Goal: Information Seeking & Learning: Find specific fact

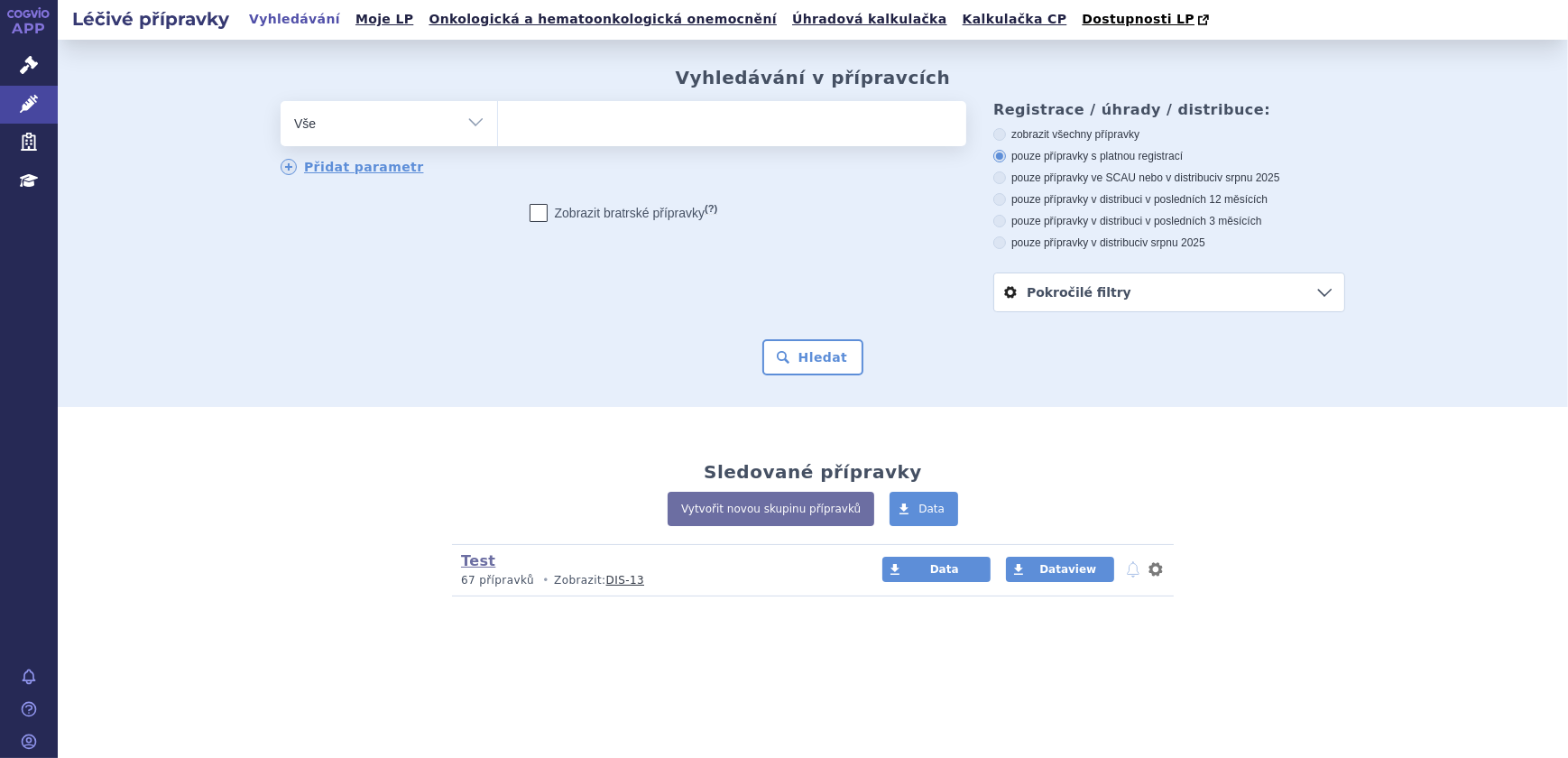
click at [617, 126] on ul at bounding box center [731, 120] width 468 height 38
click at [498, 126] on select at bounding box center [497, 123] width 1 height 46
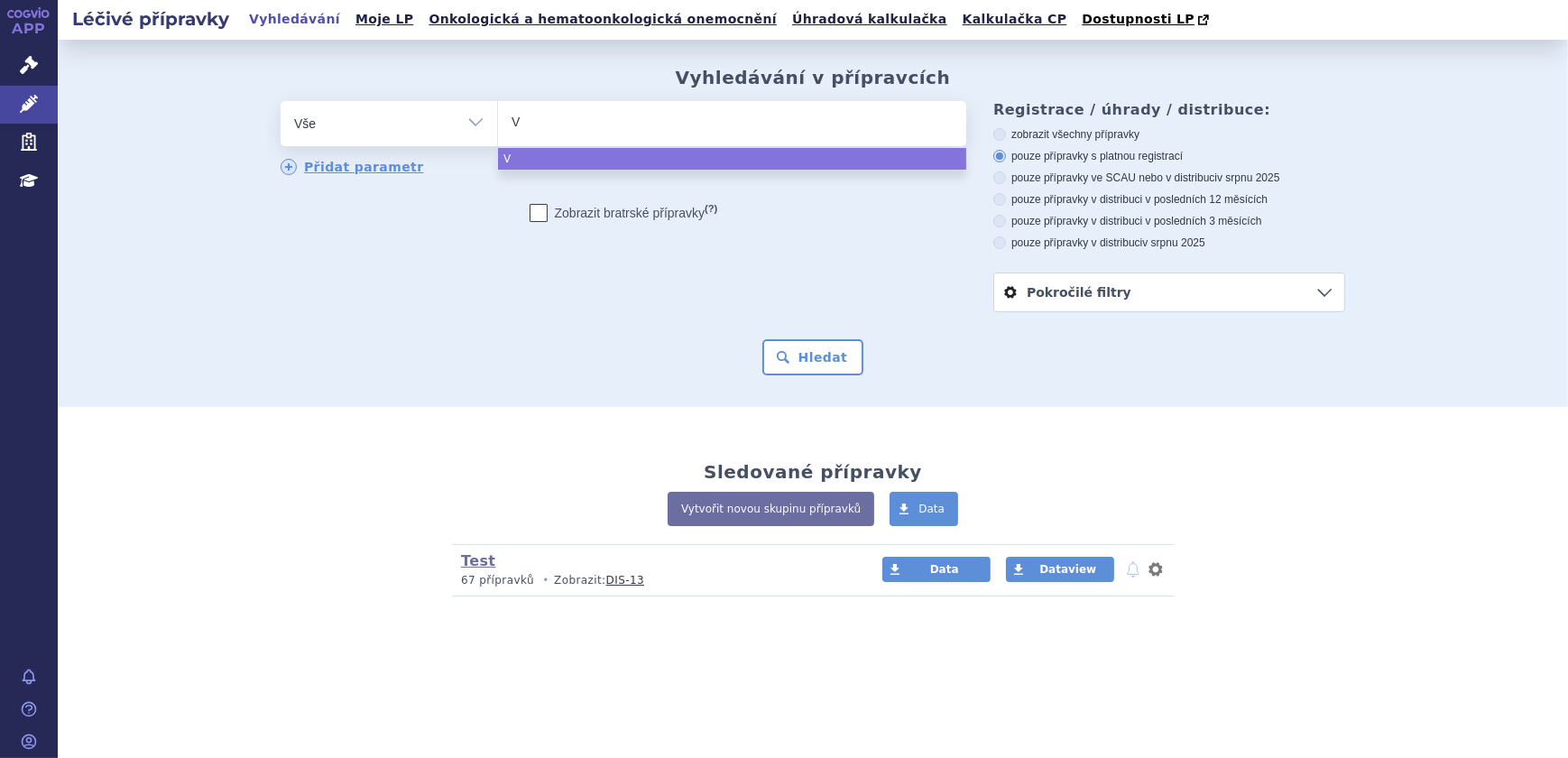
type input "VA"
type input "VAN"
type input "VANC"
type input "VANCO"
type input "VANCOM"
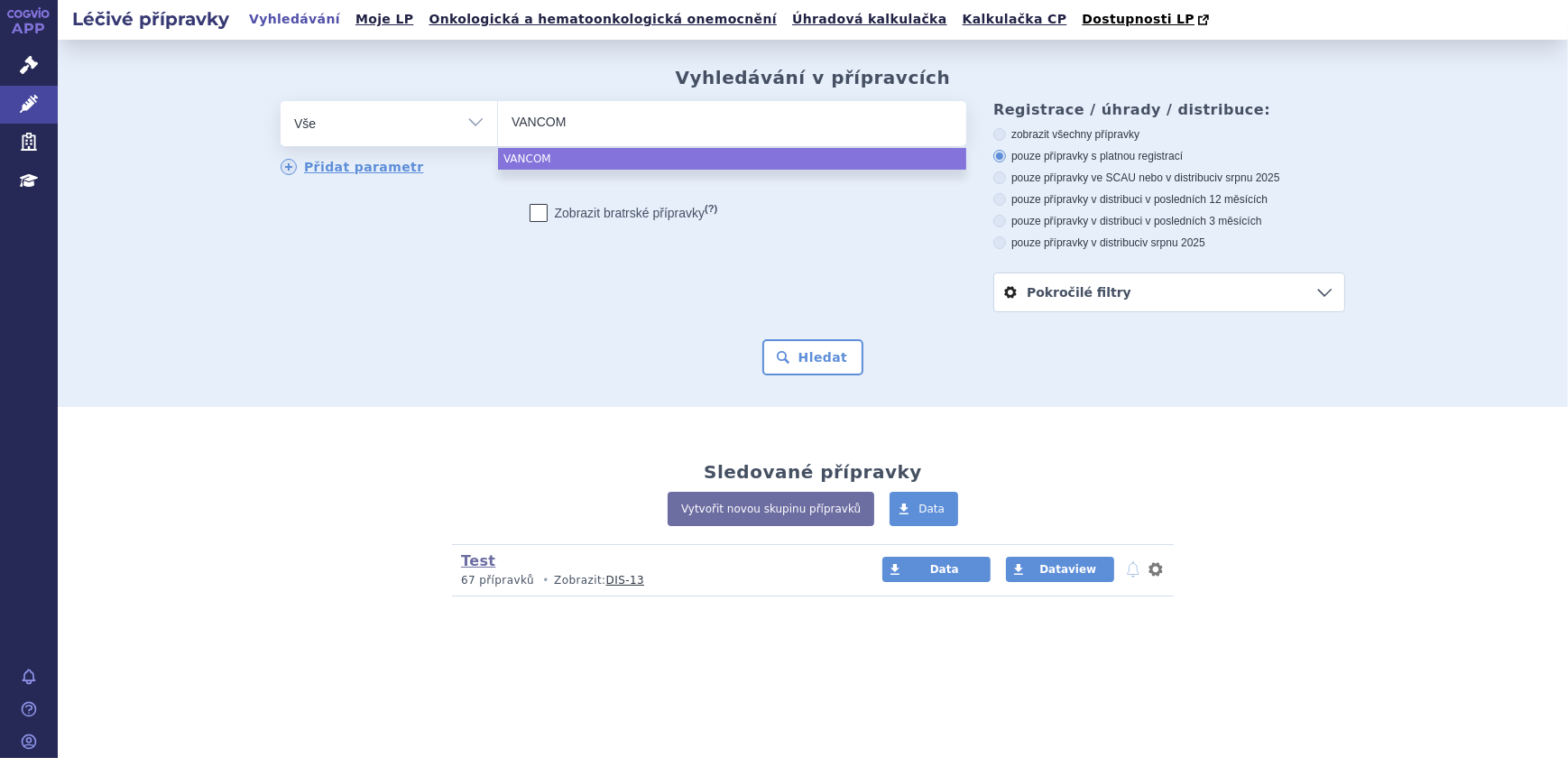
type input "VANCOMY"
type input "VANCOMYC"
type input "VANCOMYCI"
type input "VANCOMYCIN"
type input "VANCOMYCIN HA"
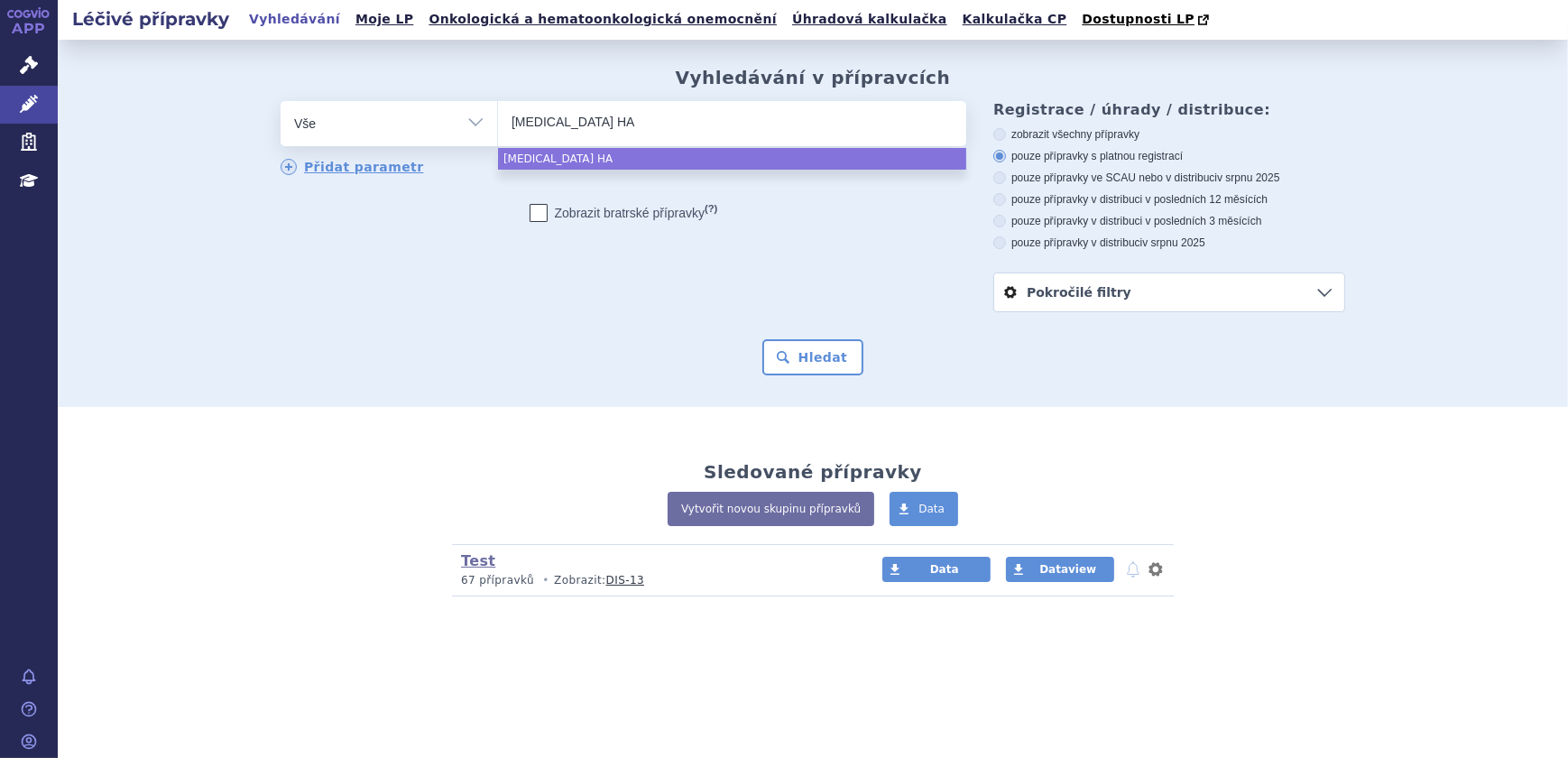
type input "VANCOMYCIN HAM"
type input "VANCOMYCIN HAML"
type input "VANCOMYCIN HAMLN"
select select "VANCOMYCIN HAMLN"
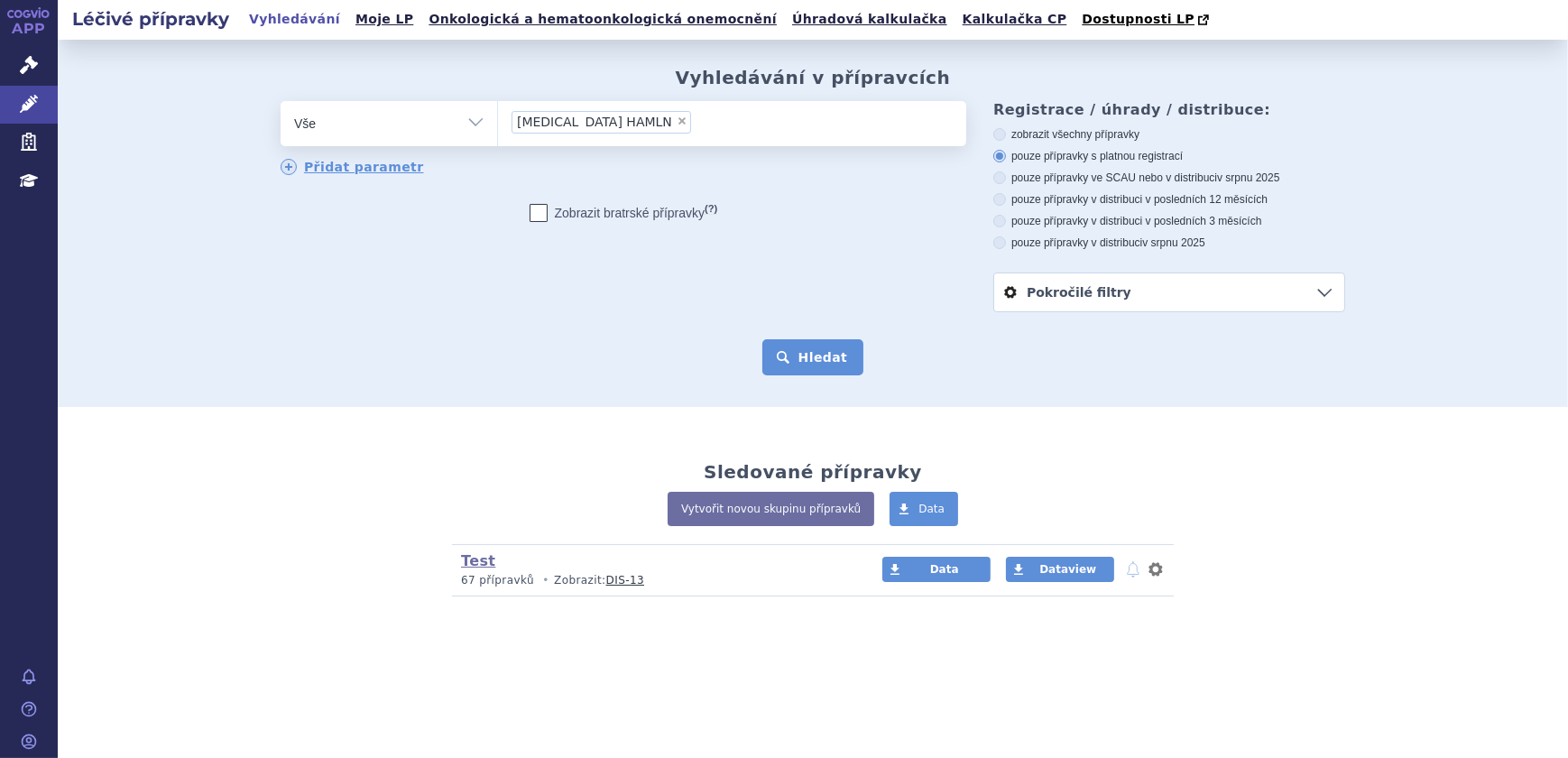
click at [783, 358] on button "Hledat" at bounding box center [813, 357] width 102 height 36
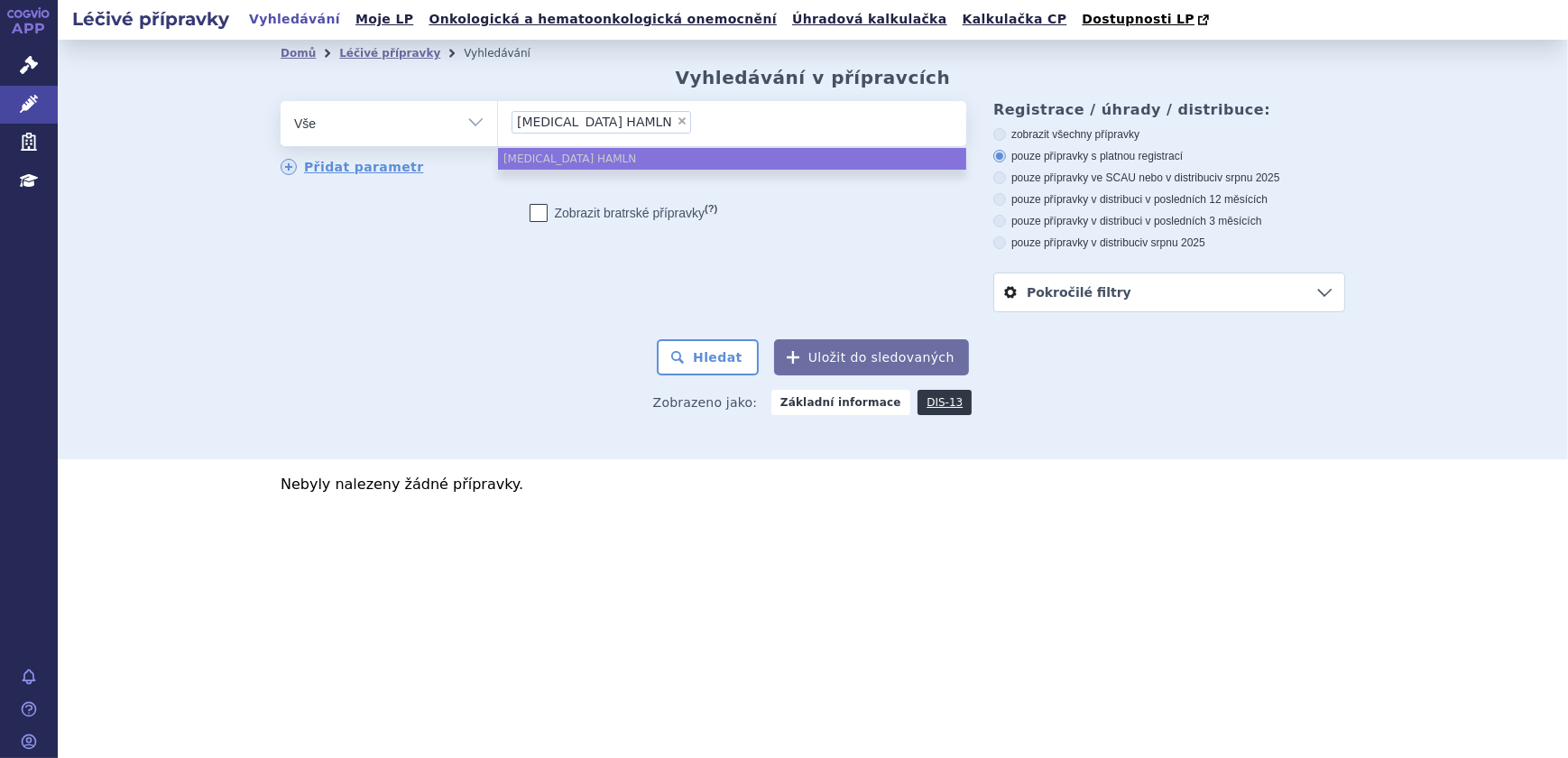
click at [631, 120] on span "VANCOMYCIN HAMLN" at bounding box center [595, 122] width 156 height 13
click at [498, 120] on select "VANCOMYCIN HAMLN" at bounding box center [497, 123] width 1 height 46
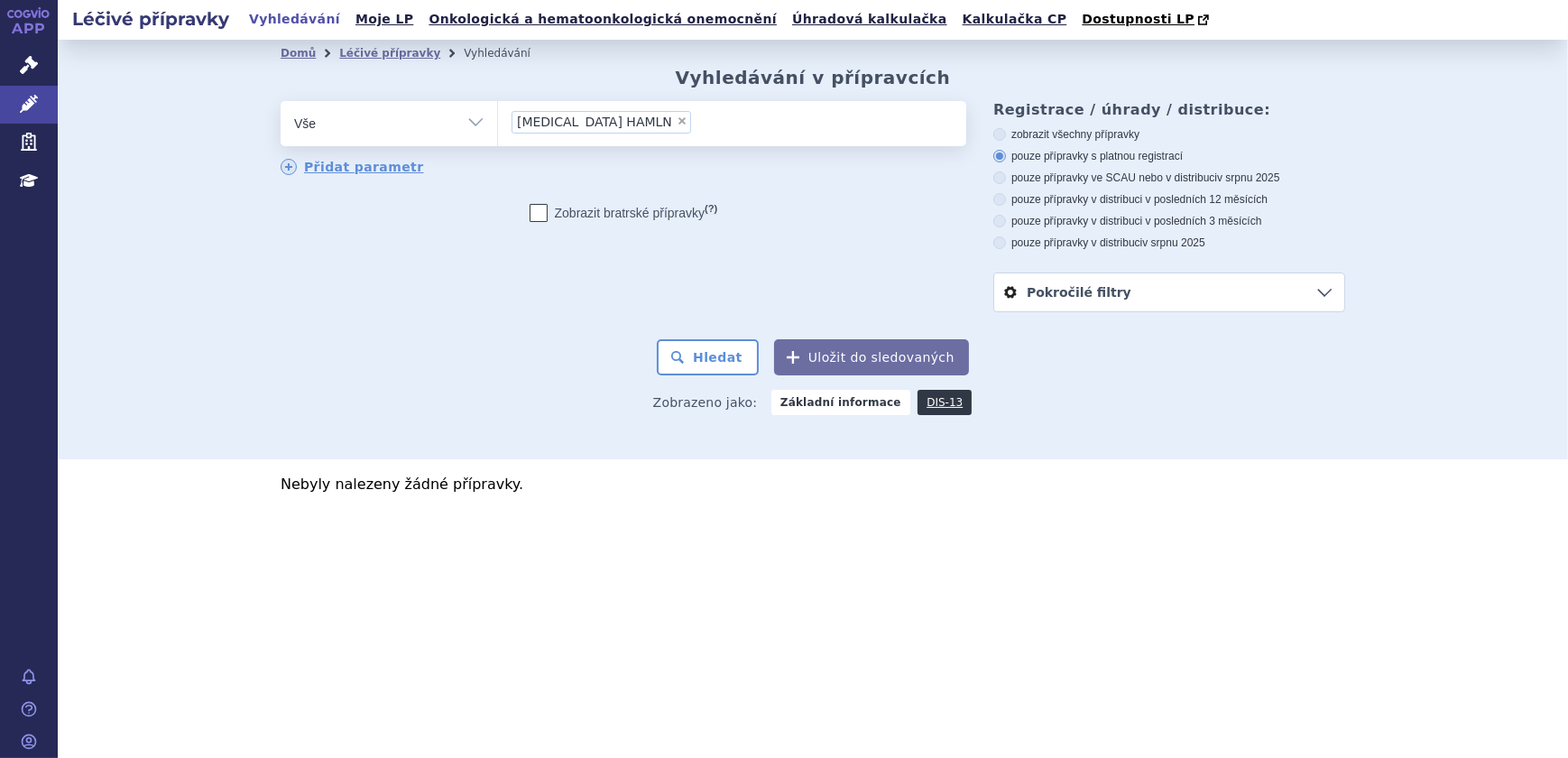
click at [677, 118] on span "×" at bounding box center [682, 121] width 11 height 11
click at [498, 118] on select "VANCOMYCIN HAMLN" at bounding box center [497, 123] width 1 height 46
select select
type input "VA"
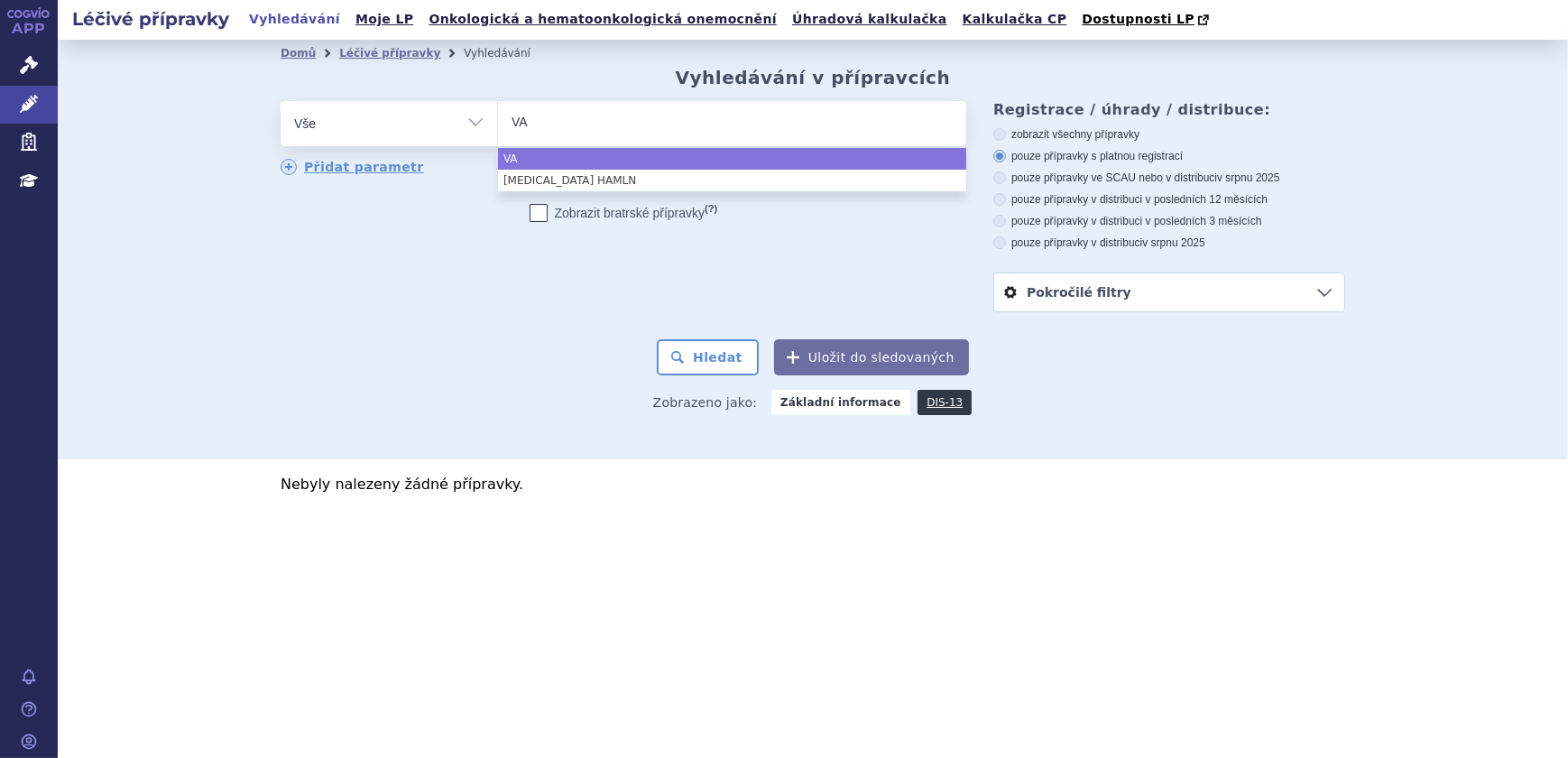
type input "VAN"
type input "VANC"
type input "VANCO"
type input "VANCOM"
type input "VANCOMY"
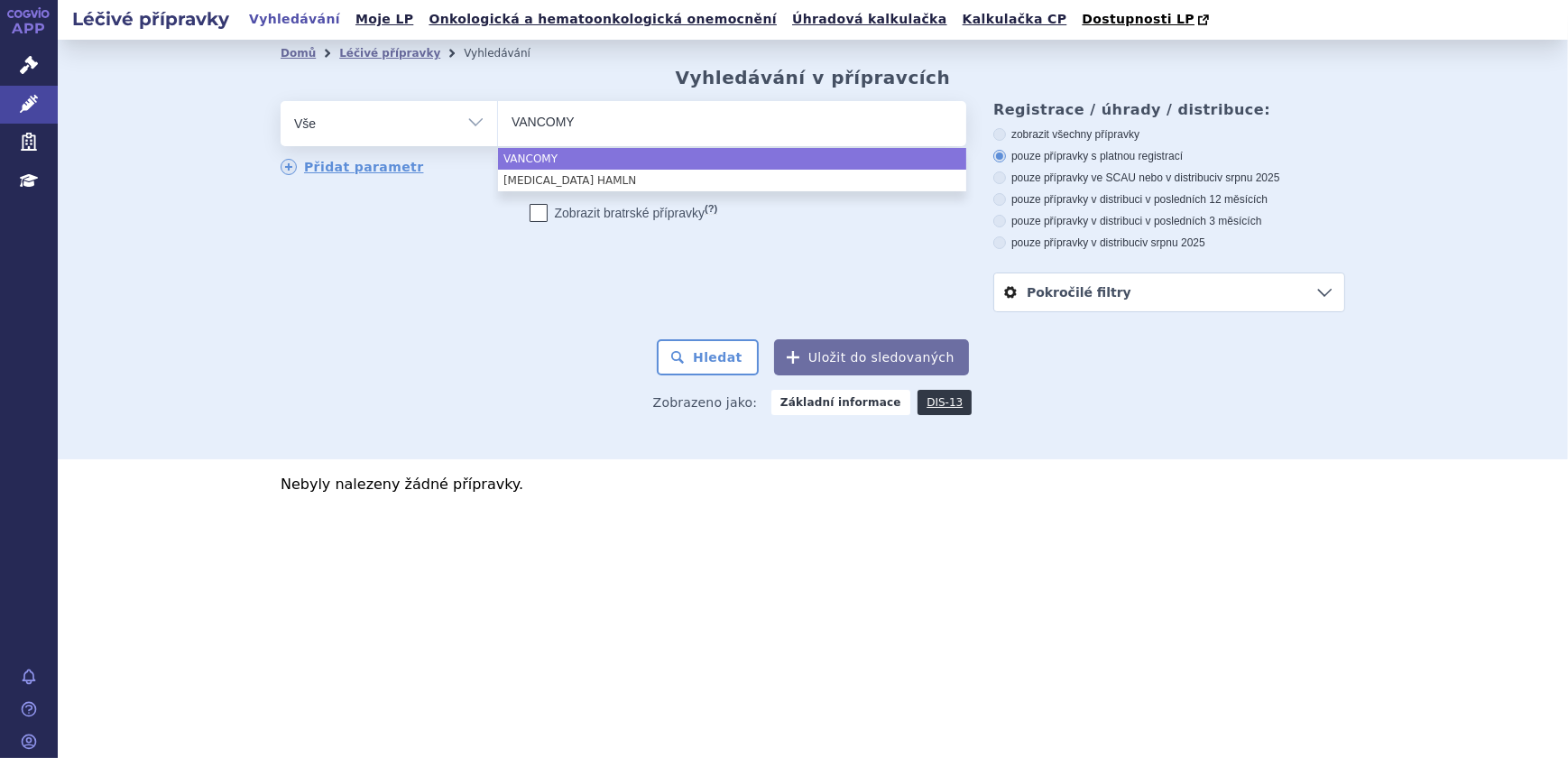
type input "VANCOMYC"
type input "VANCOMYCIN"
type input "VANCOMYCIN H"
type input "VANCOMYCIN HAM"
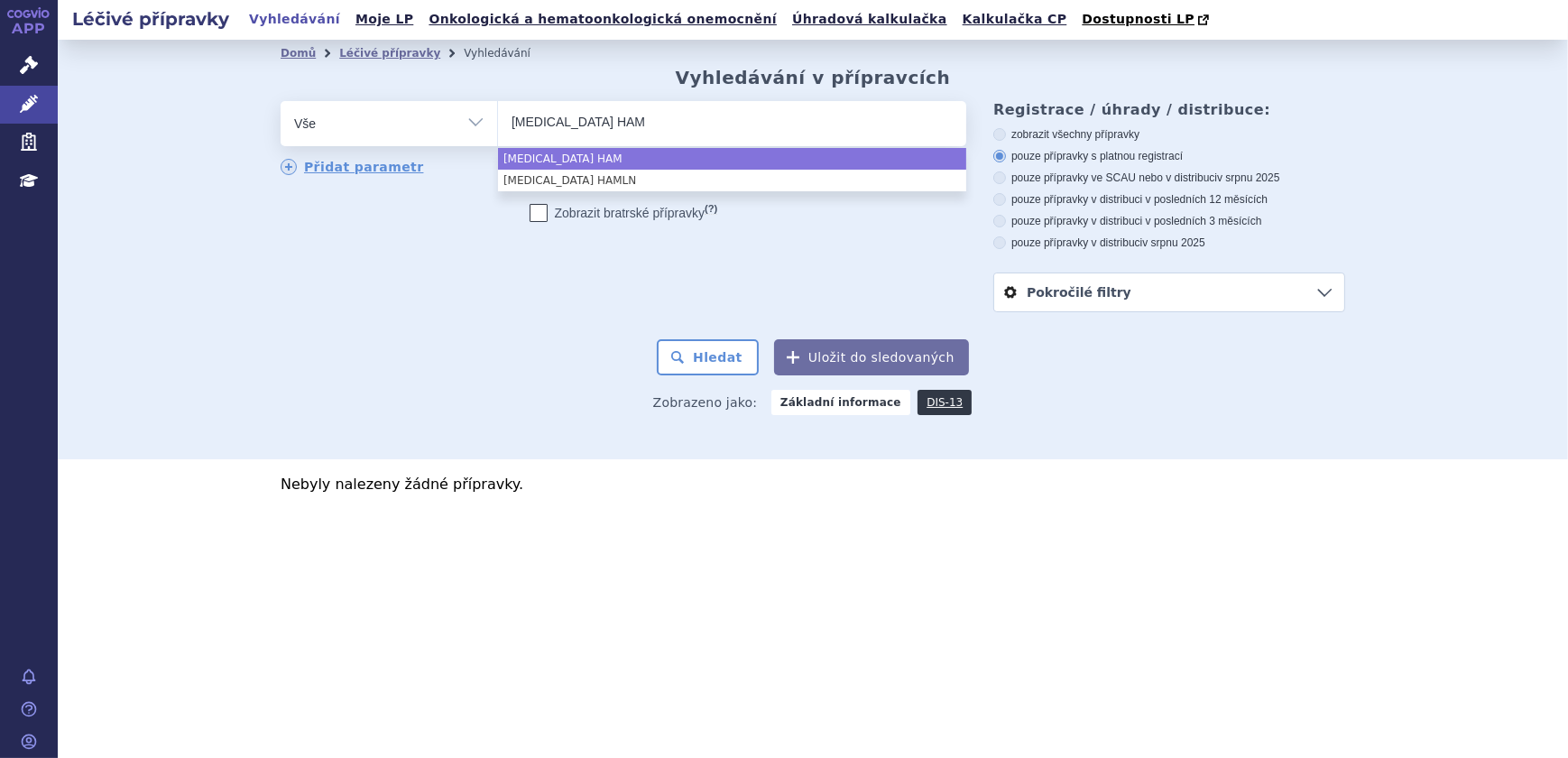
type input "VANCOMYCIN HAME"
type input "VANCOMYCIN HAMEL"
type input "[MEDICAL_DATA] HAMELN"
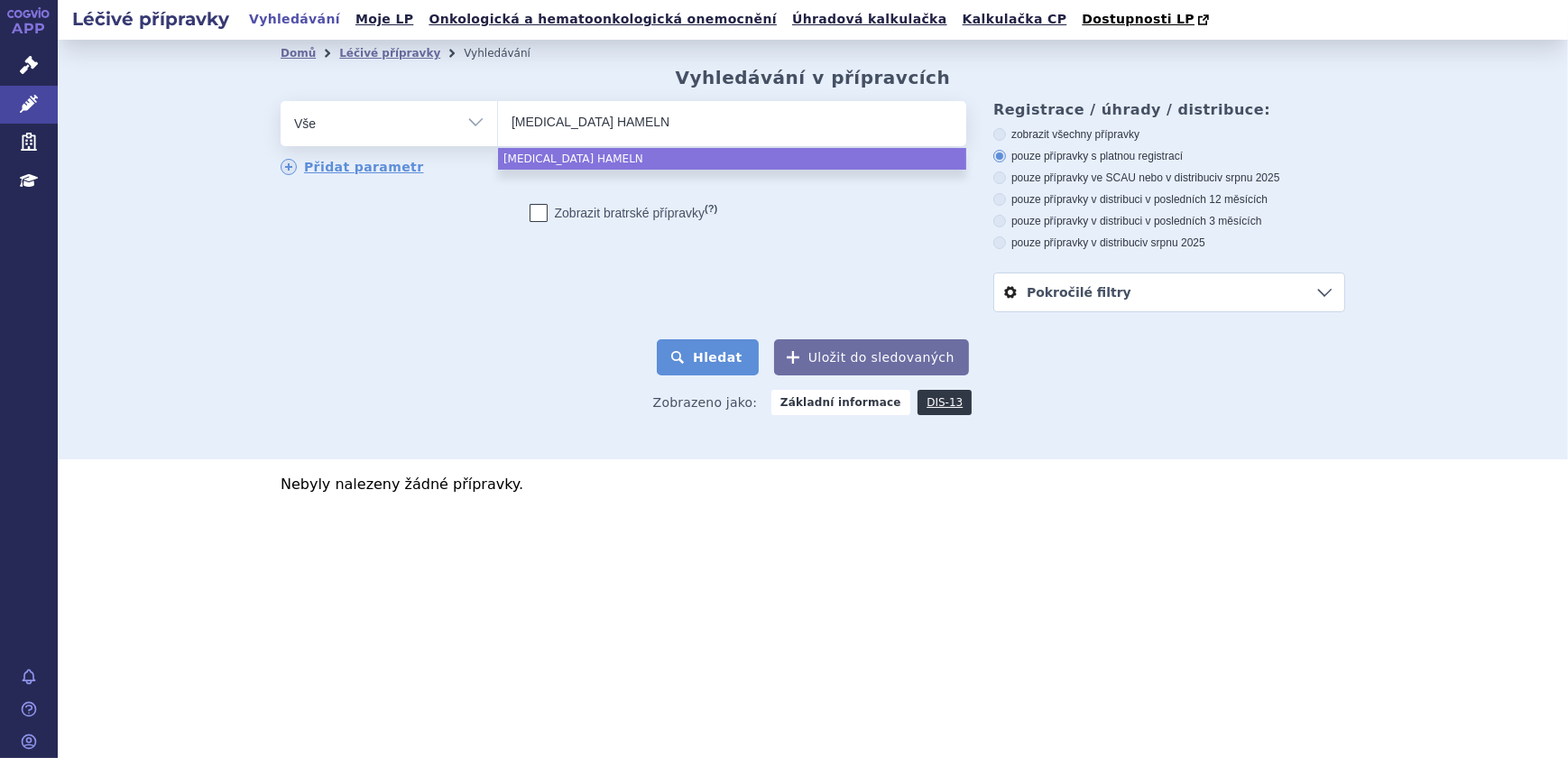
select select "[MEDICAL_DATA] HAMELN"
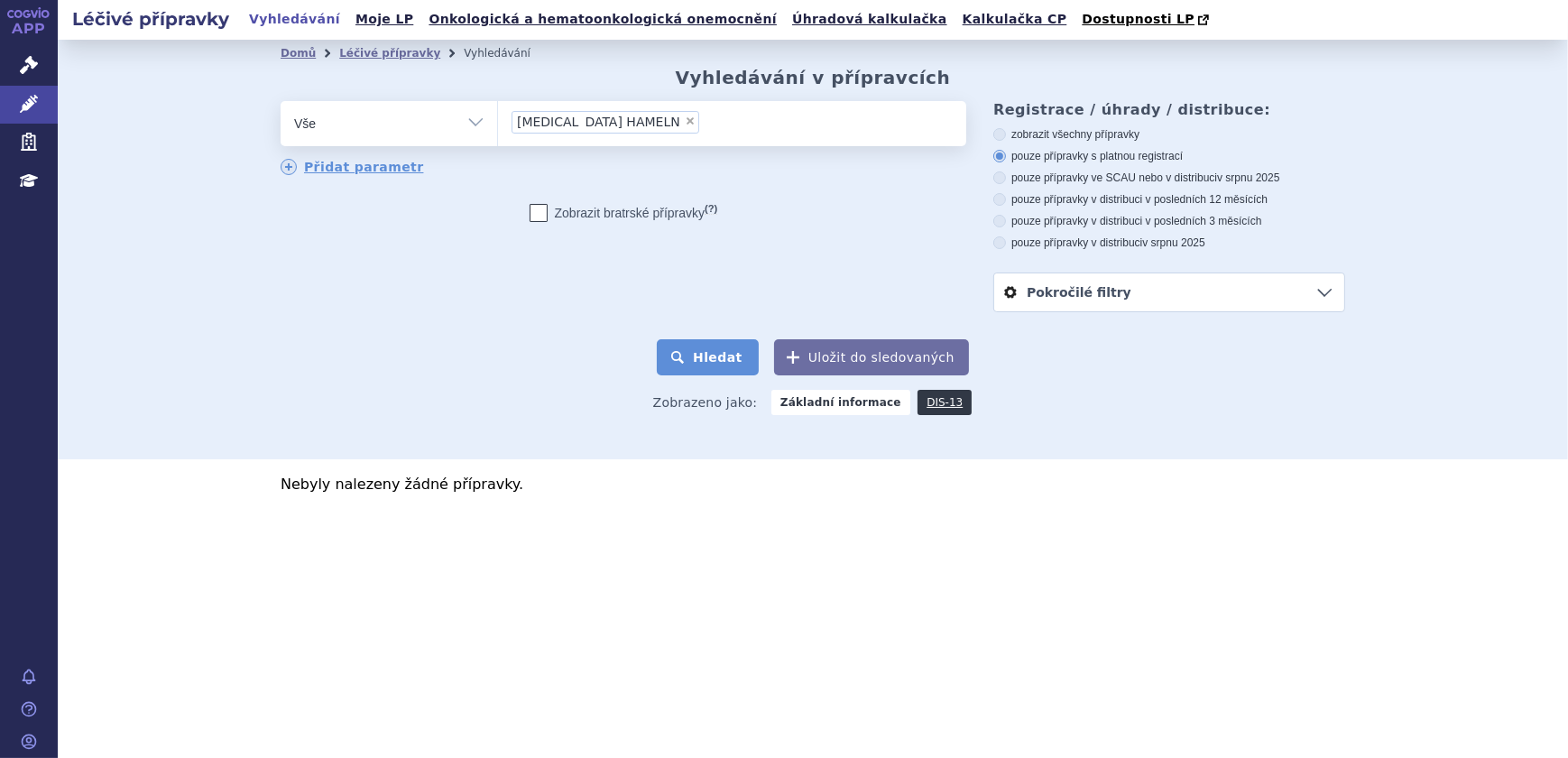
click at [717, 345] on button "Hledat" at bounding box center [708, 357] width 102 height 36
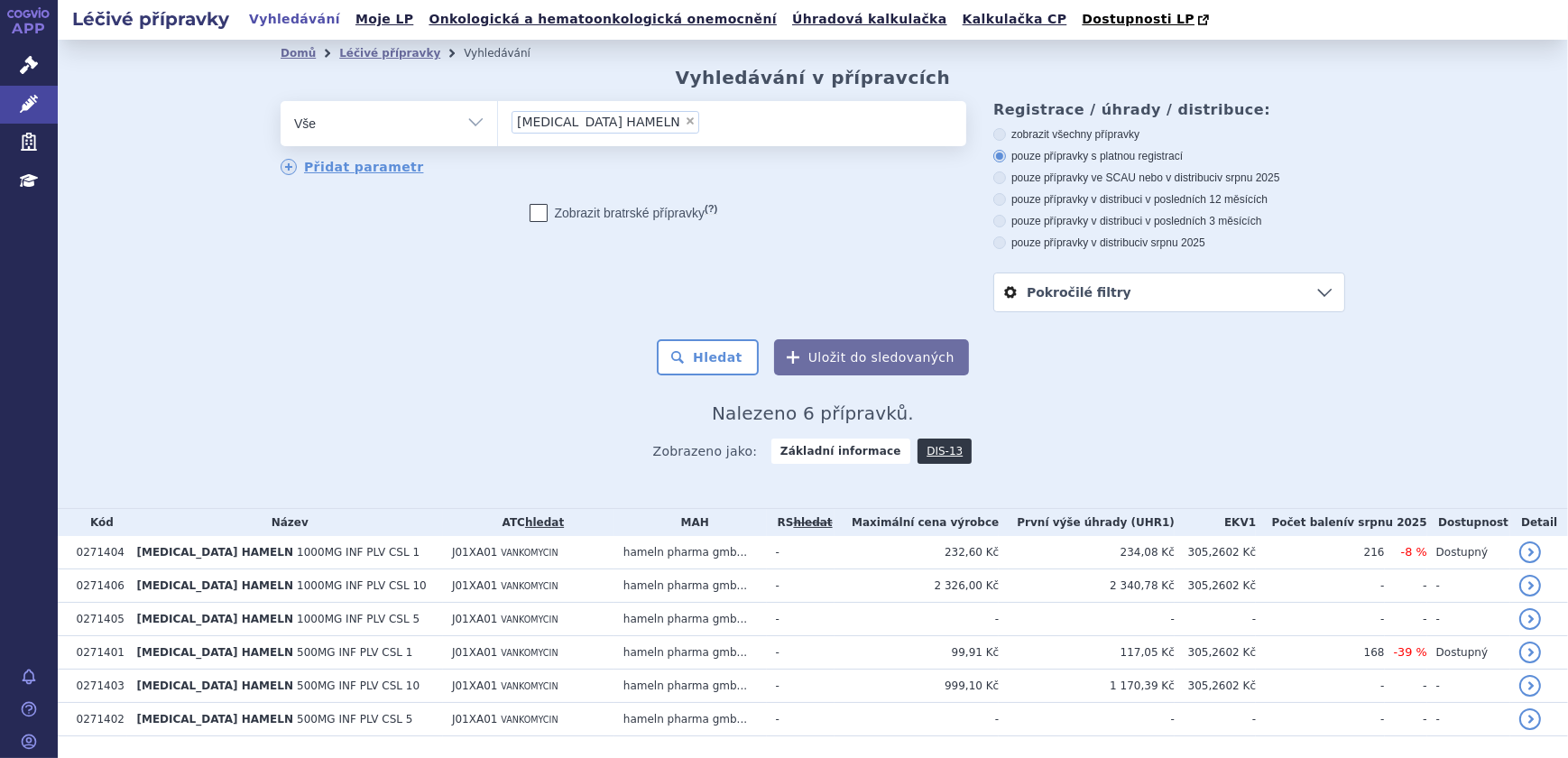
scroll to position [52, 0]
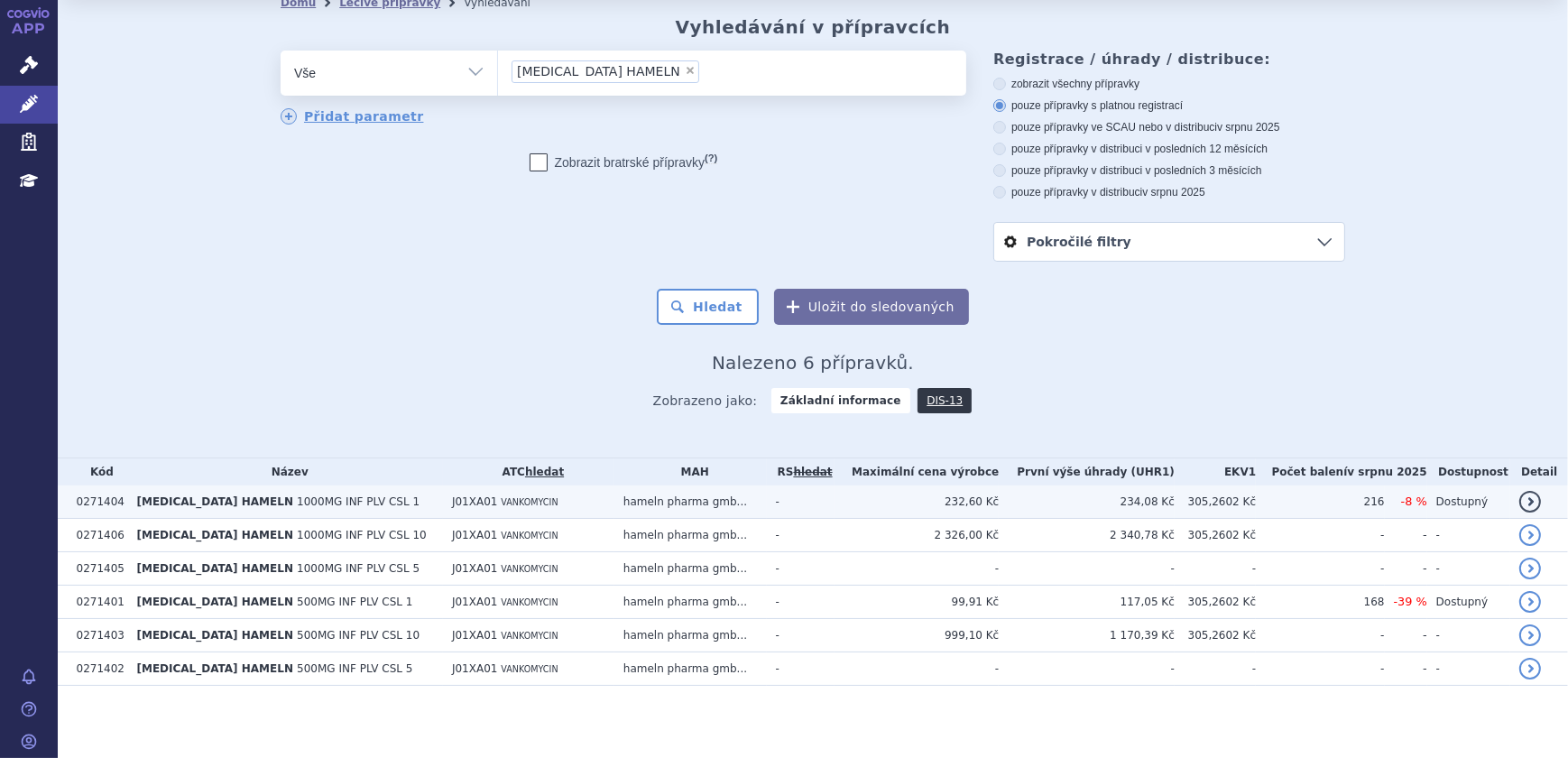
click at [539, 509] on td "J01XA01 VANKOMYCIN" at bounding box center [528, 502] width 171 height 34
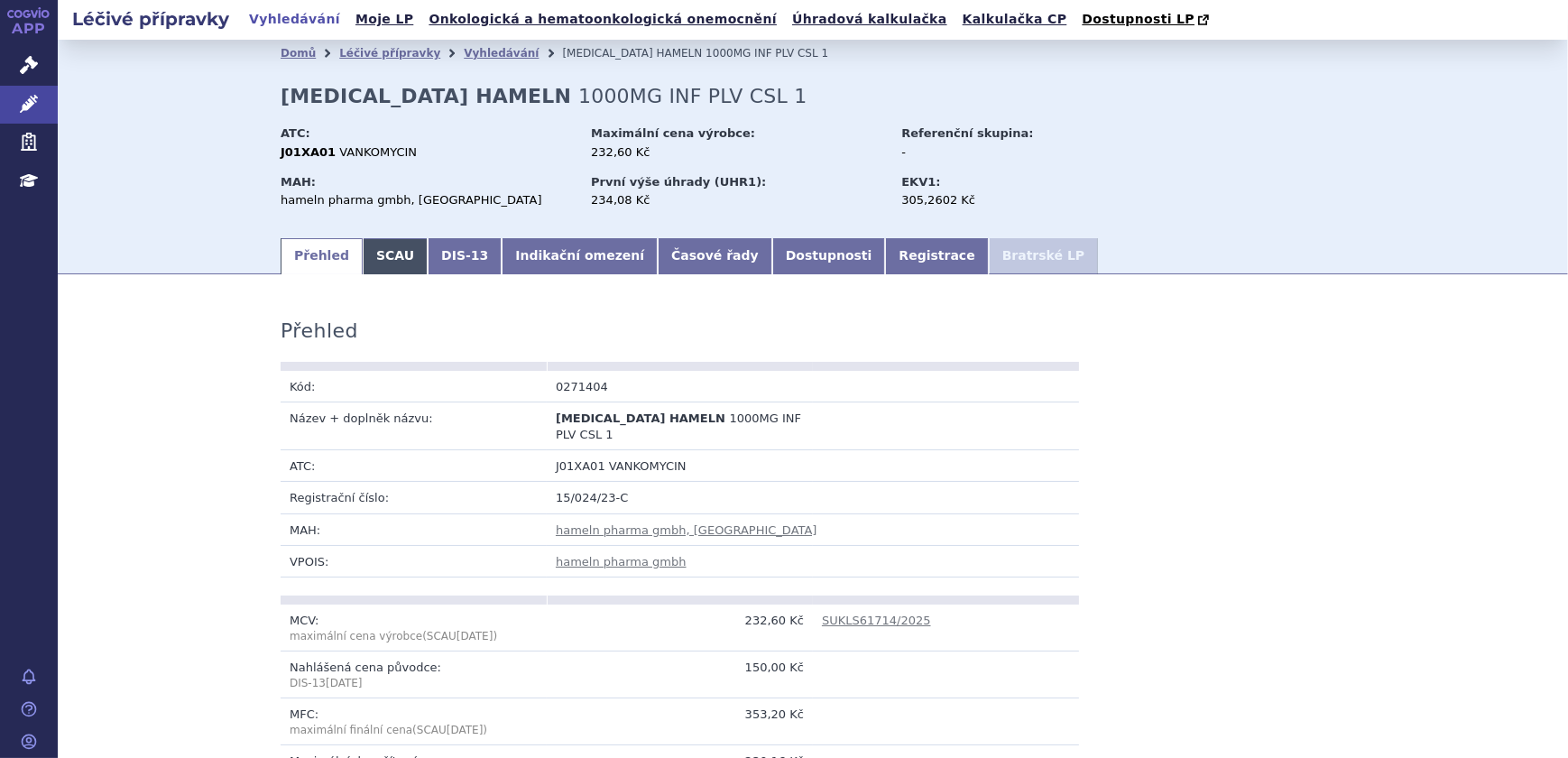
click at [393, 261] on link "SCAU" at bounding box center [395, 256] width 65 height 36
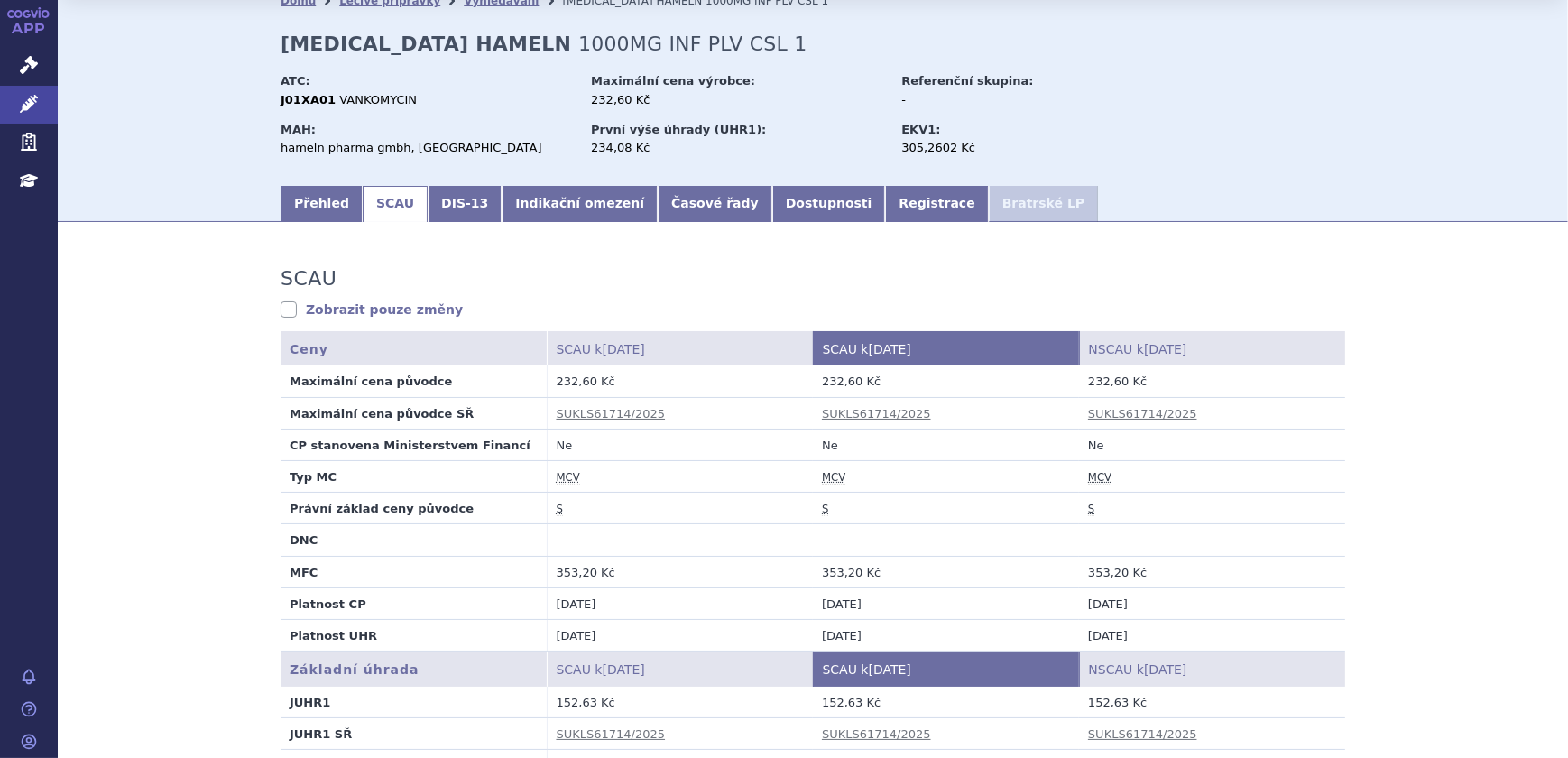
scroll to position [163, 0]
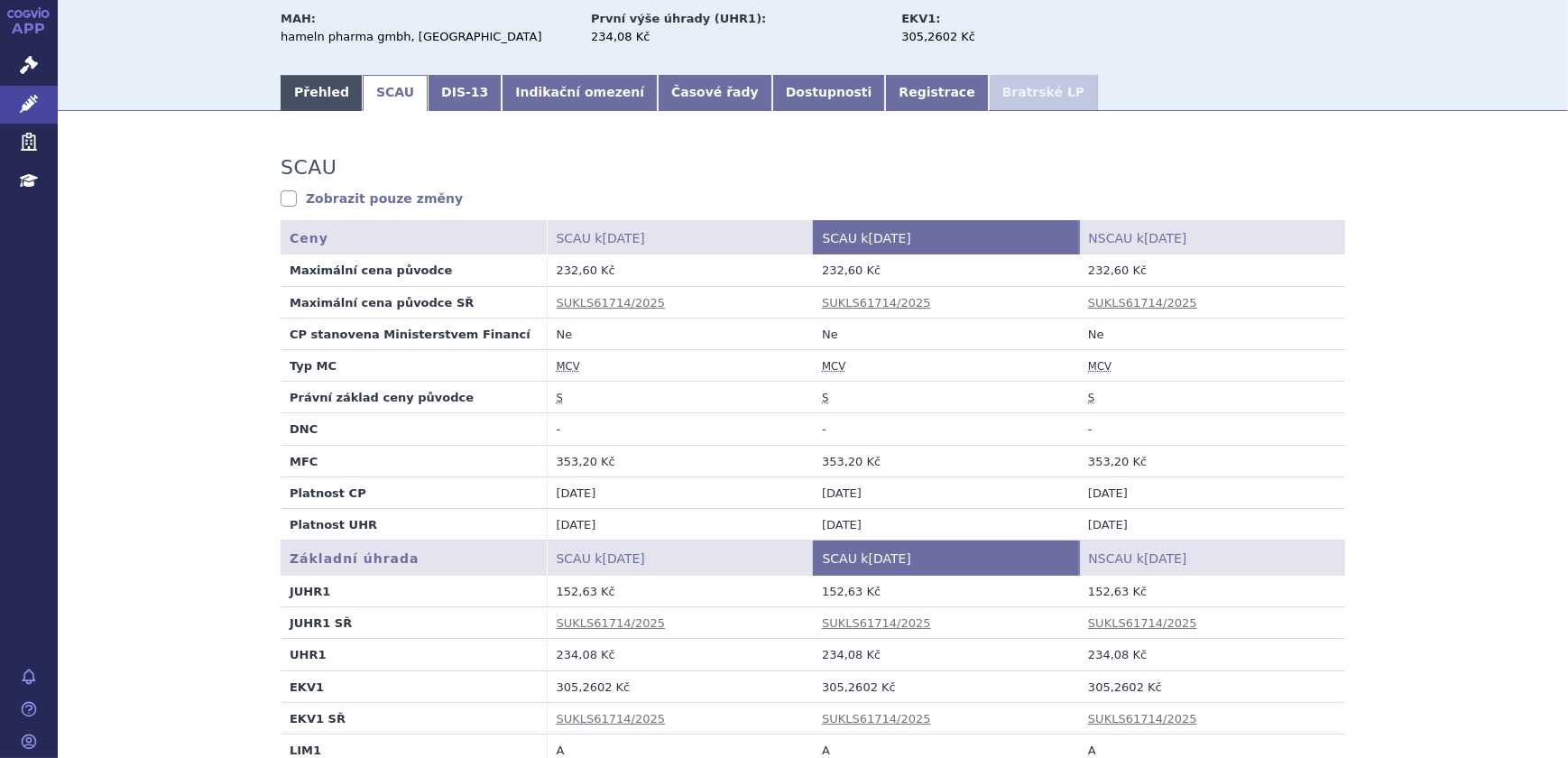
click at [313, 85] on link "Přehled" at bounding box center [321, 93] width 82 height 36
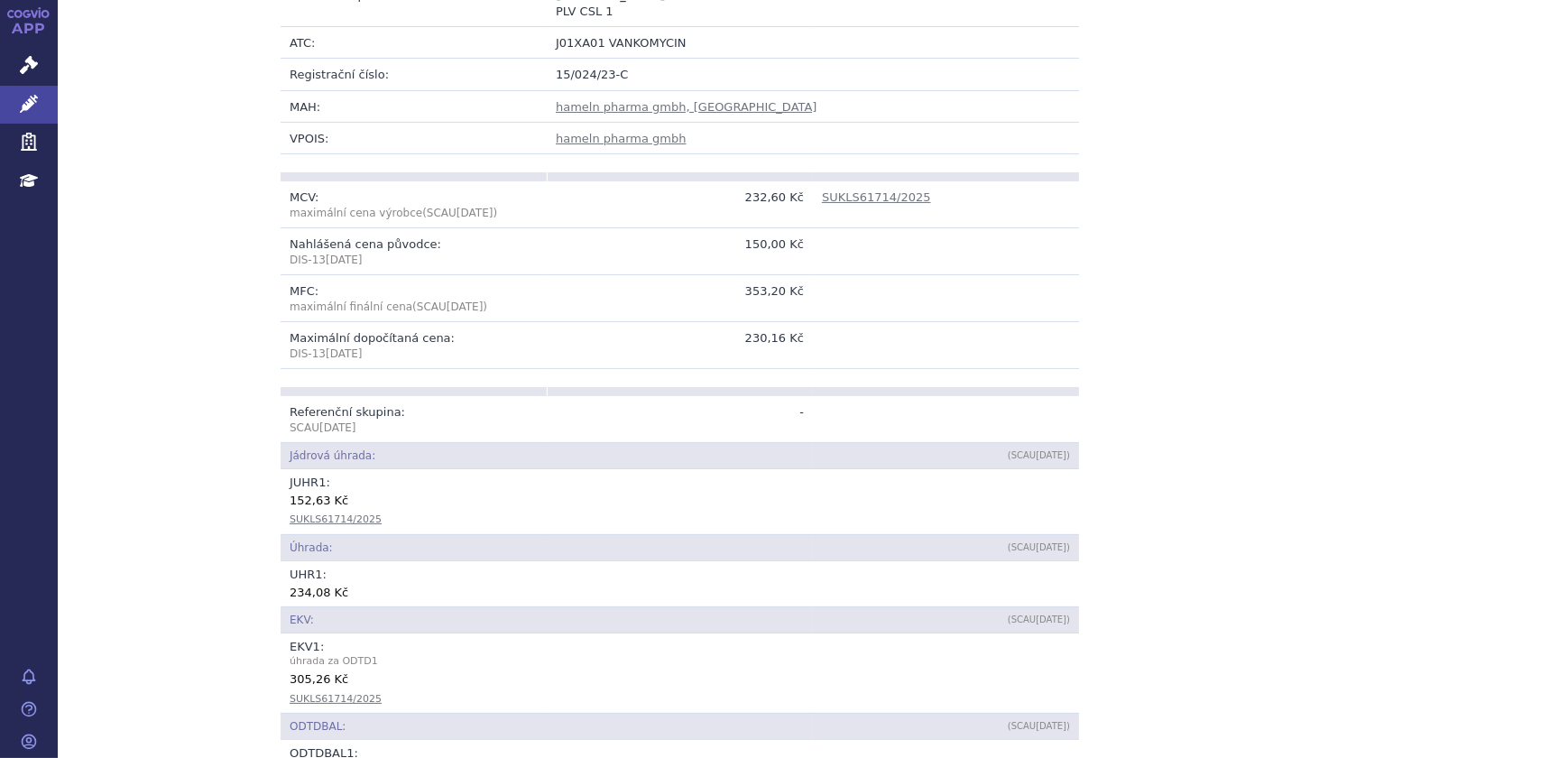
scroll to position [81, 0]
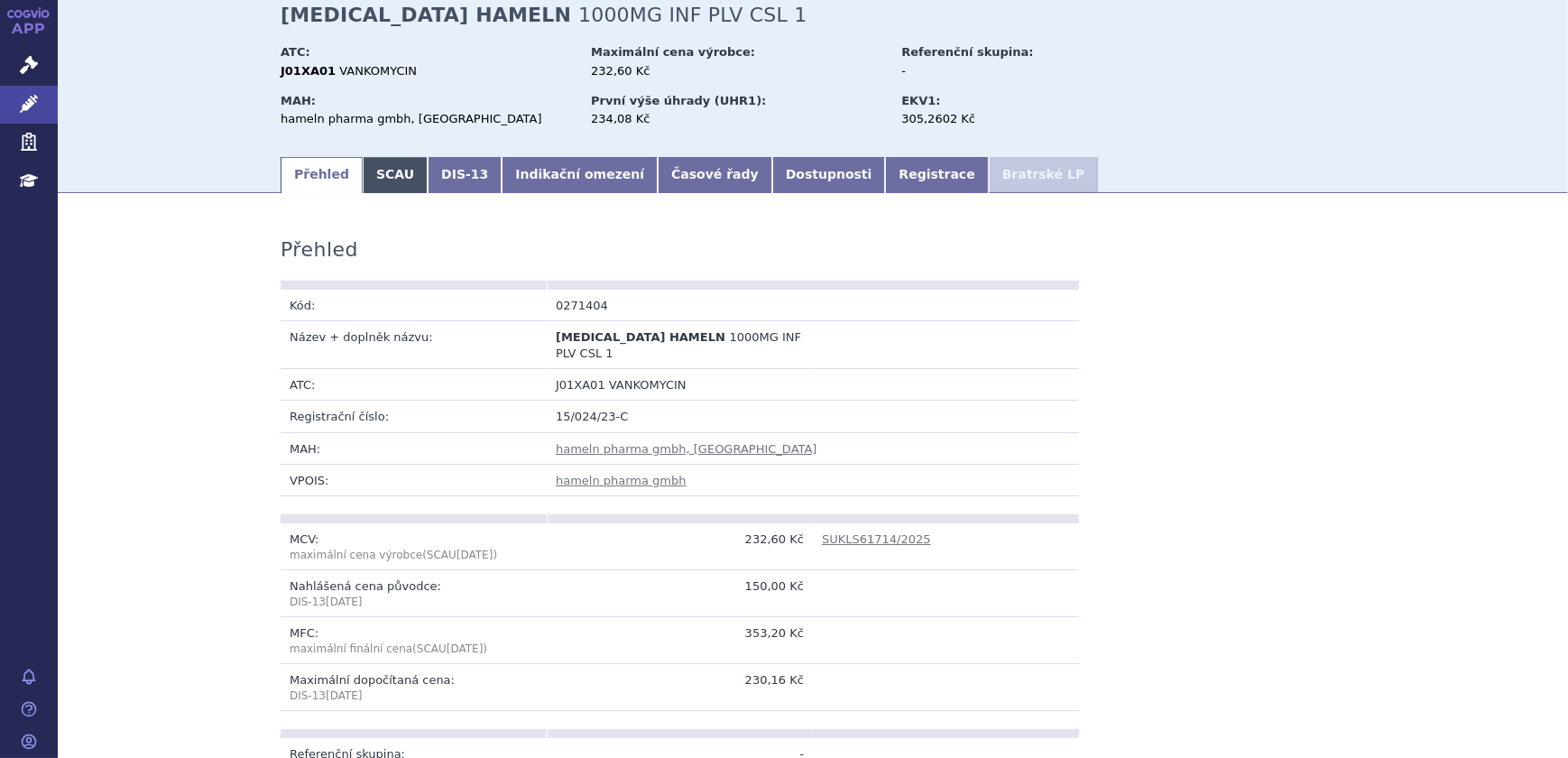
click at [377, 169] on link "SCAU" at bounding box center [395, 174] width 65 height 36
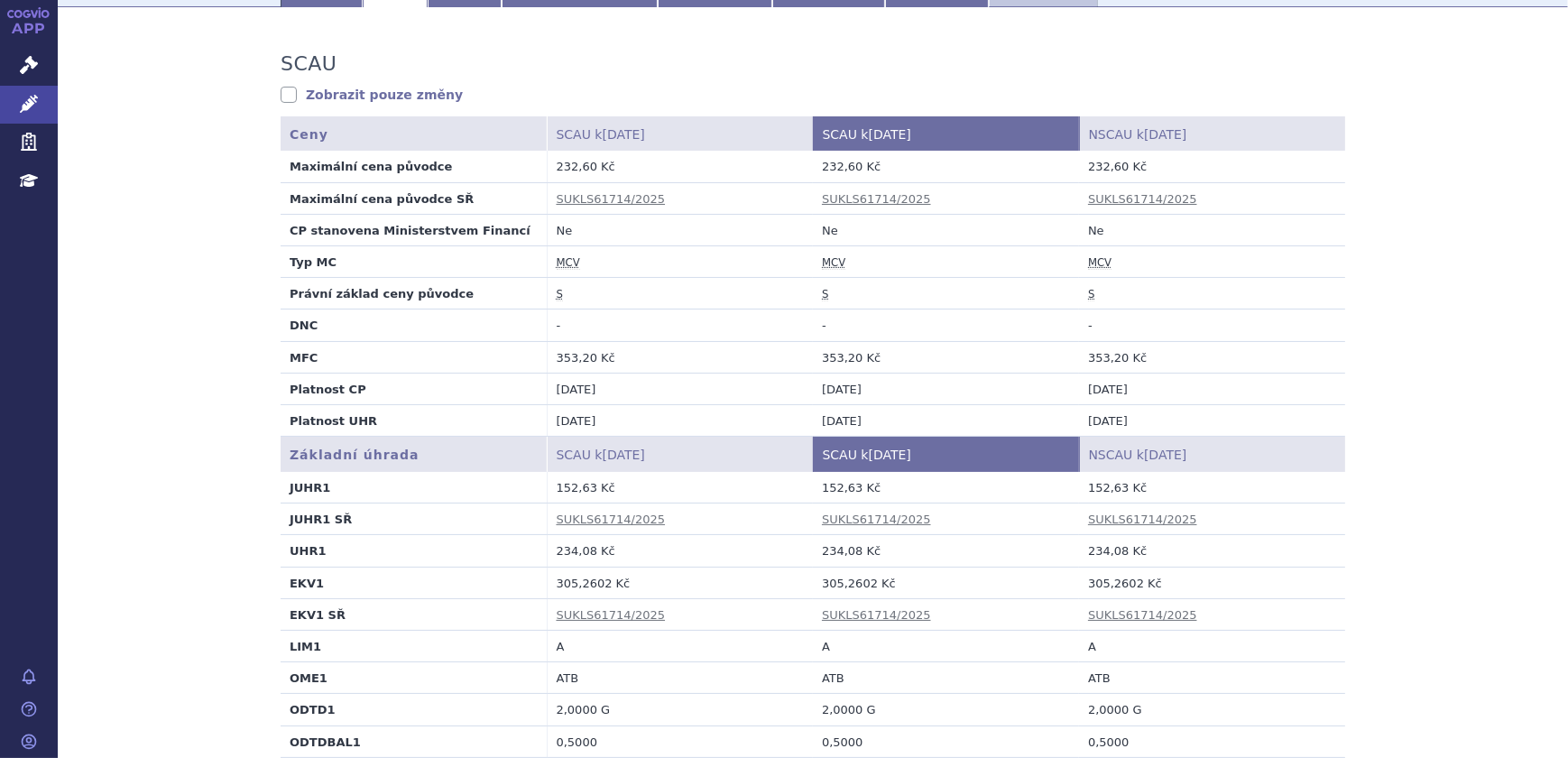
scroll to position [327, 0]
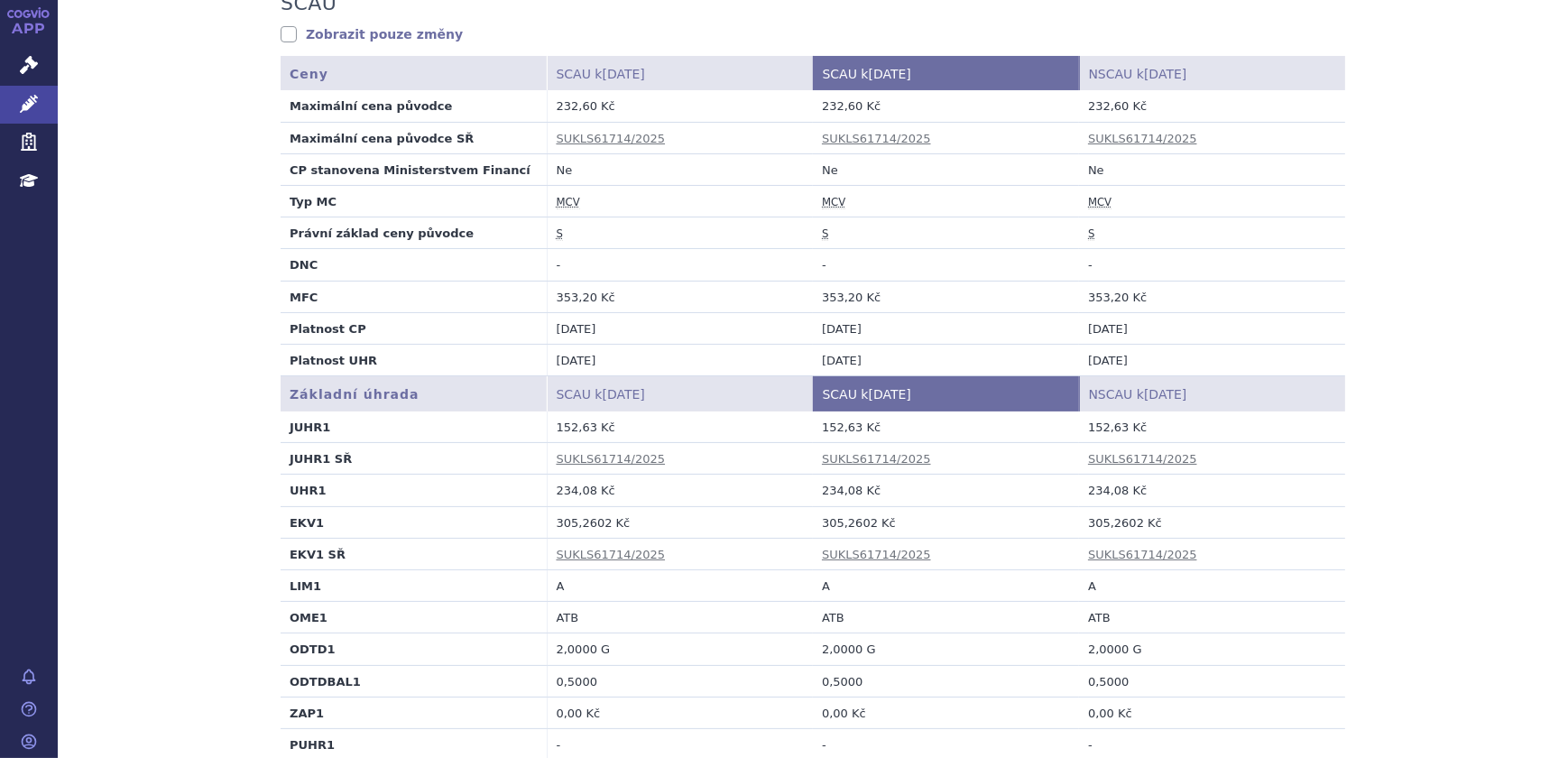
click at [571, 437] on td "152,63 Kč" at bounding box center [680, 427] width 266 height 32
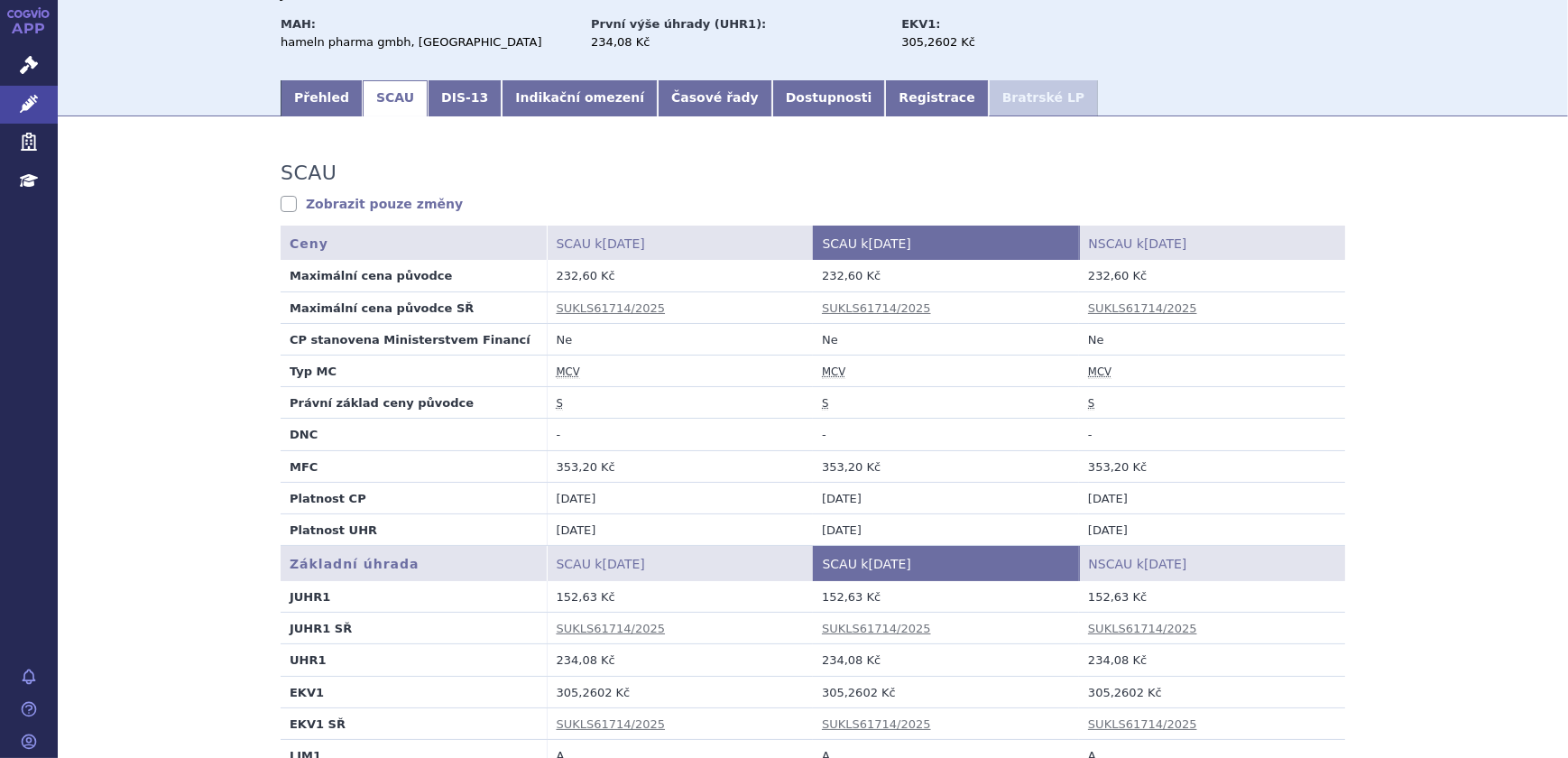
scroll to position [0, 0]
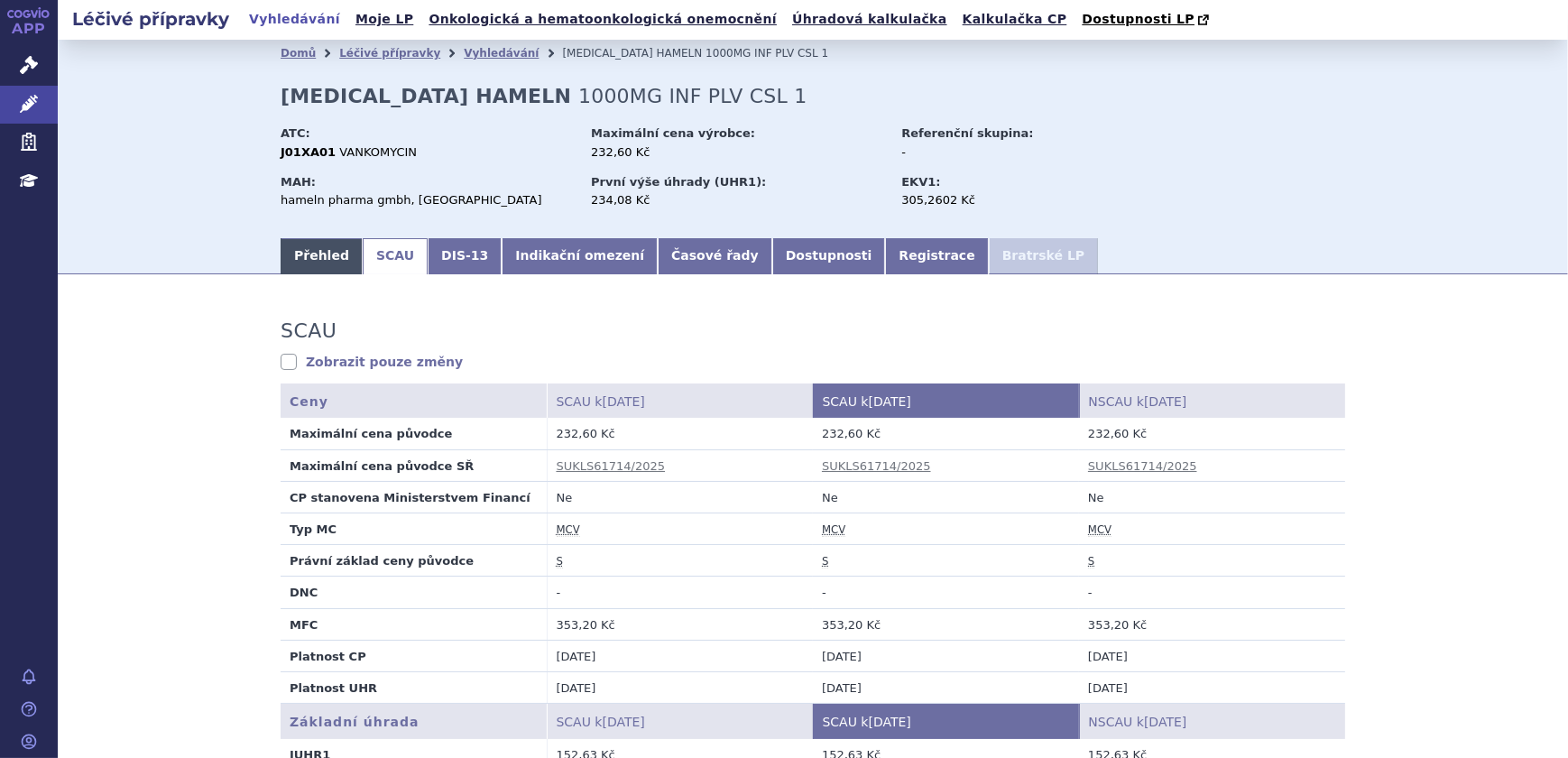
click at [303, 260] on link "Přehled" at bounding box center [321, 256] width 82 height 36
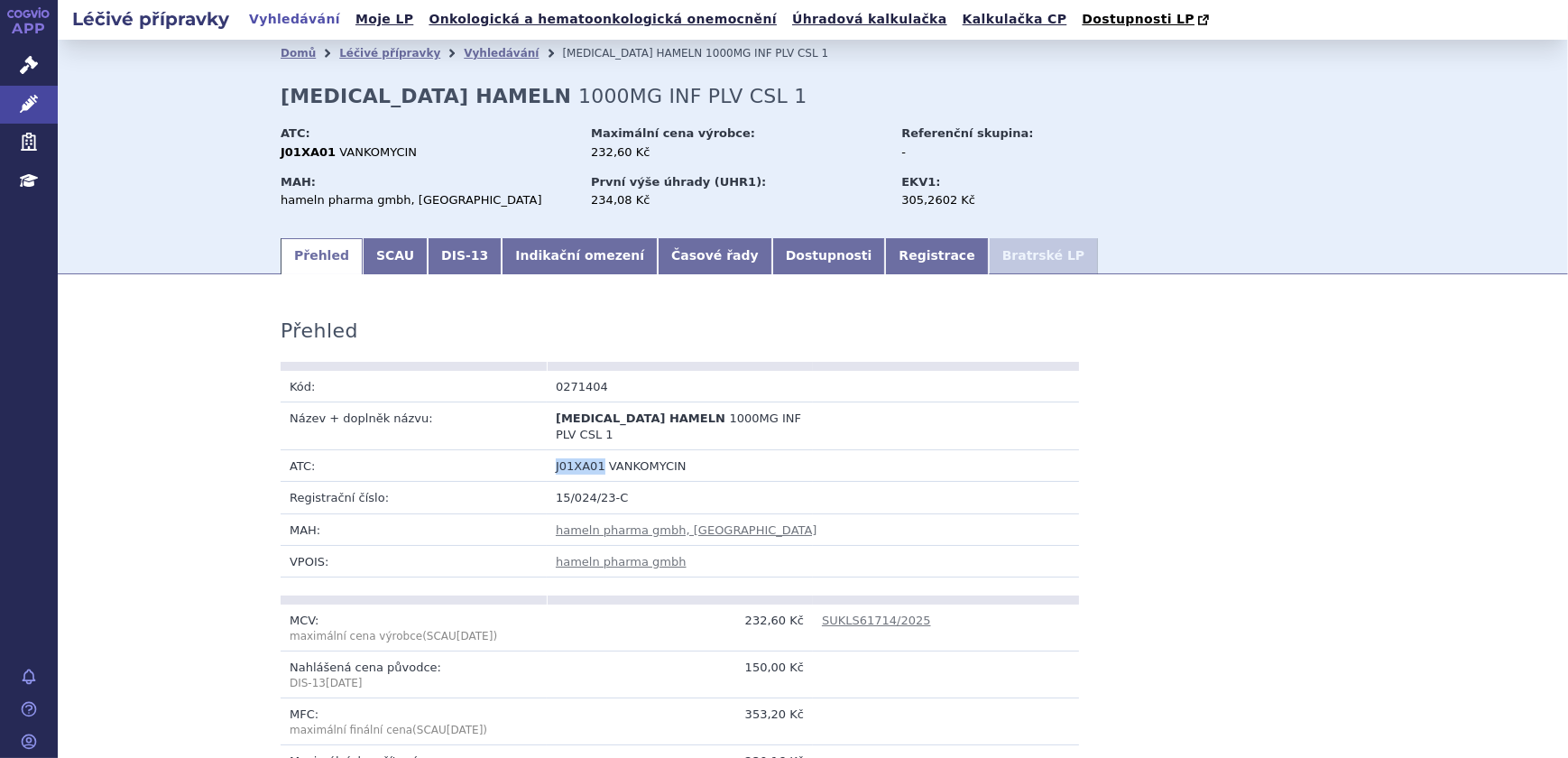
drag, startPoint x: 593, startPoint y: 467, endPoint x: 550, endPoint y: 464, distance: 43.1
click at [556, 464] on span "J01XA01" at bounding box center [581, 466] width 50 height 14
copy span "J01XA01"
drag, startPoint x: 367, startPoint y: 322, endPoint x: 379, endPoint y: 340, distance: 21.6
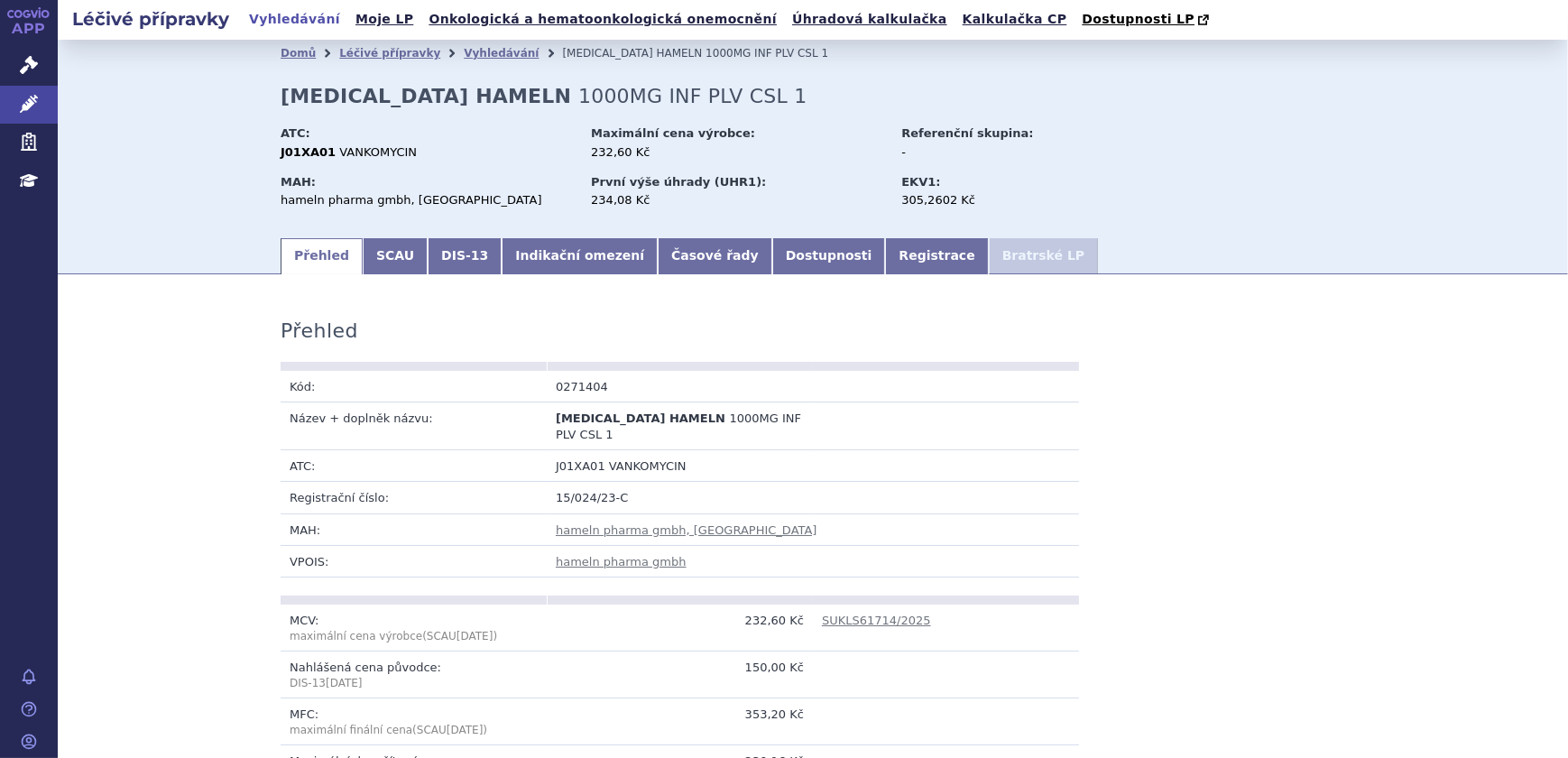
drag, startPoint x: 595, startPoint y: 469, endPoint x: 537, endPoint y: 465, distance: 58.1
click at [537, 465] on tr "ATC: J01XA01 VANKOMYCIN" at bounding box center [679, 466] width 798 height 32
copy tr "J01XA01"
click at [368, 266] on link "SCAU" at bounding box center [395, 256] width 65 height 36
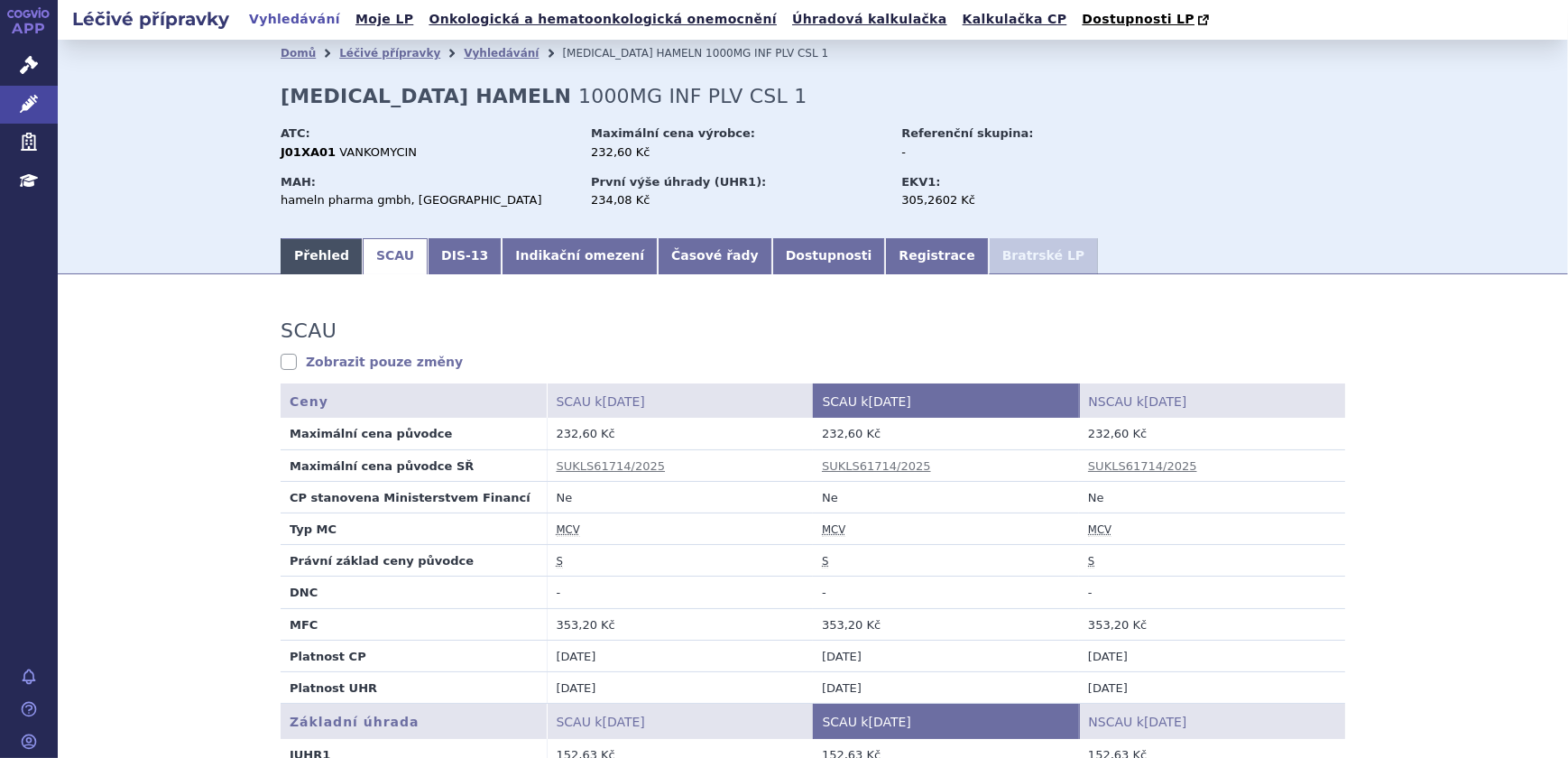
click at [316, 263] on link "Přehled" at bounding box center [321, 256] width 82 height 36
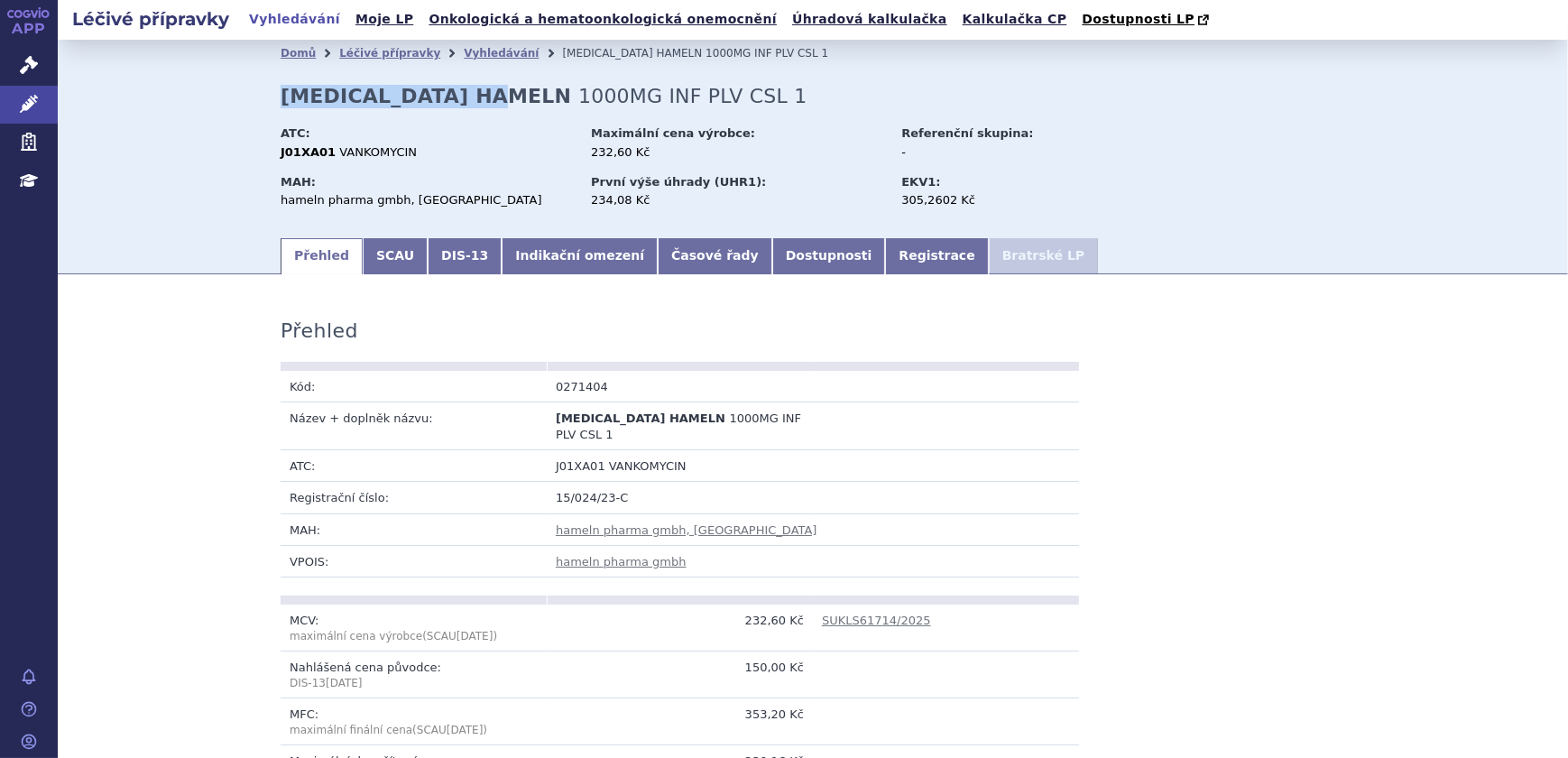
drag, startPoint x: 500, startPoint y: 98, endPoint x: 278, endPoint y: 103, distance: 222.1
click at [280, 103] on strong "VANCOMYCIN HAMELN" at bounding box center [425, 96] width 290 height 23
copy strong "[MEDICAL_DATA] HAMELN"
drag, startPoint x: 709, startPoint y: 98, endPoint x: 510, endPoint y: 99, distance: 199.0
click at [578, 99] on span "1000MG INF PLV CSL 1" at bounding box center [692, 96] width 228 height 23
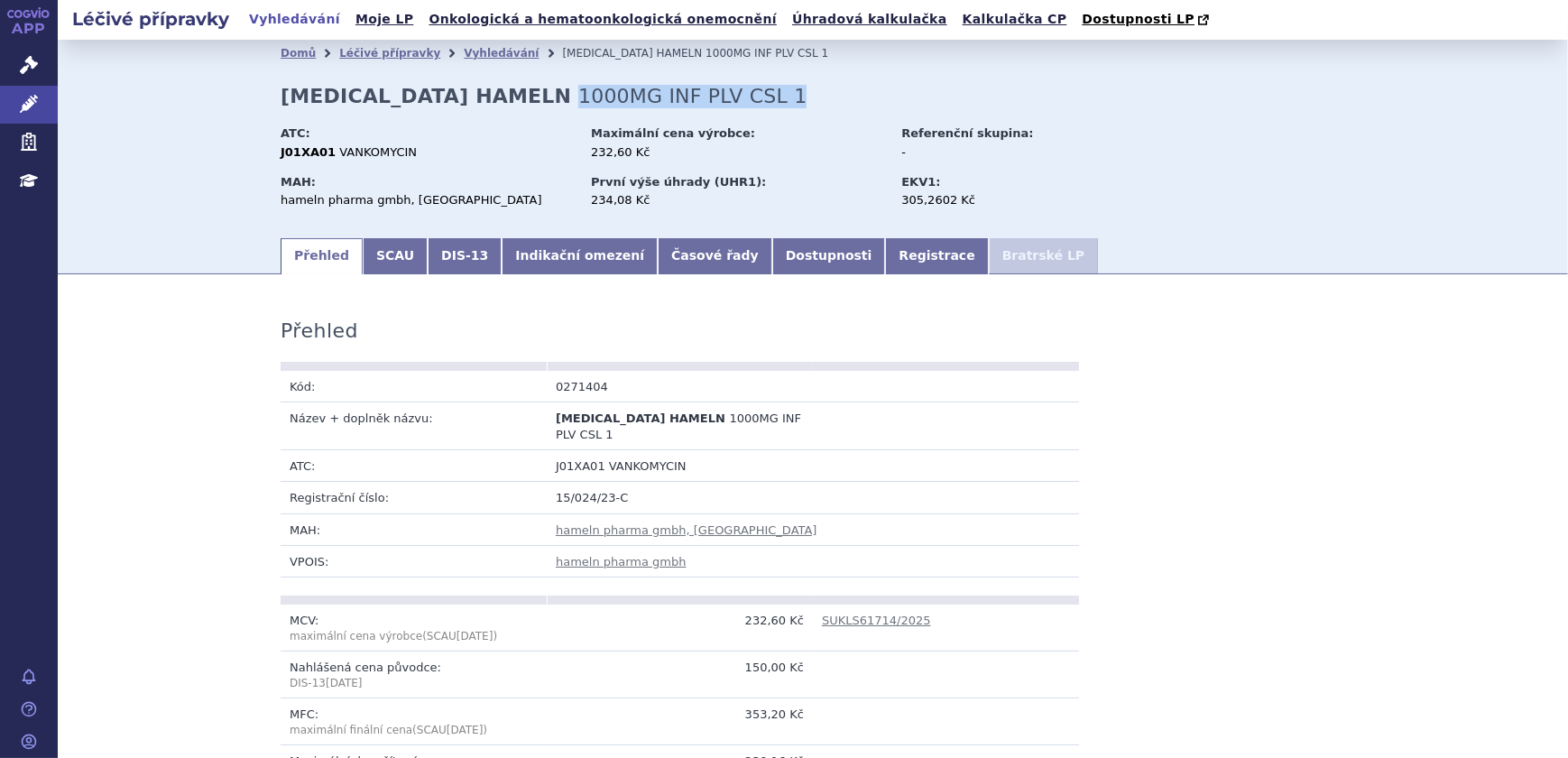
copy span "1000MG INF PLV CSL 1"
click at [468, 54] on link "Vyhledávání" at bounding box center [502, 53] width 75 height 13
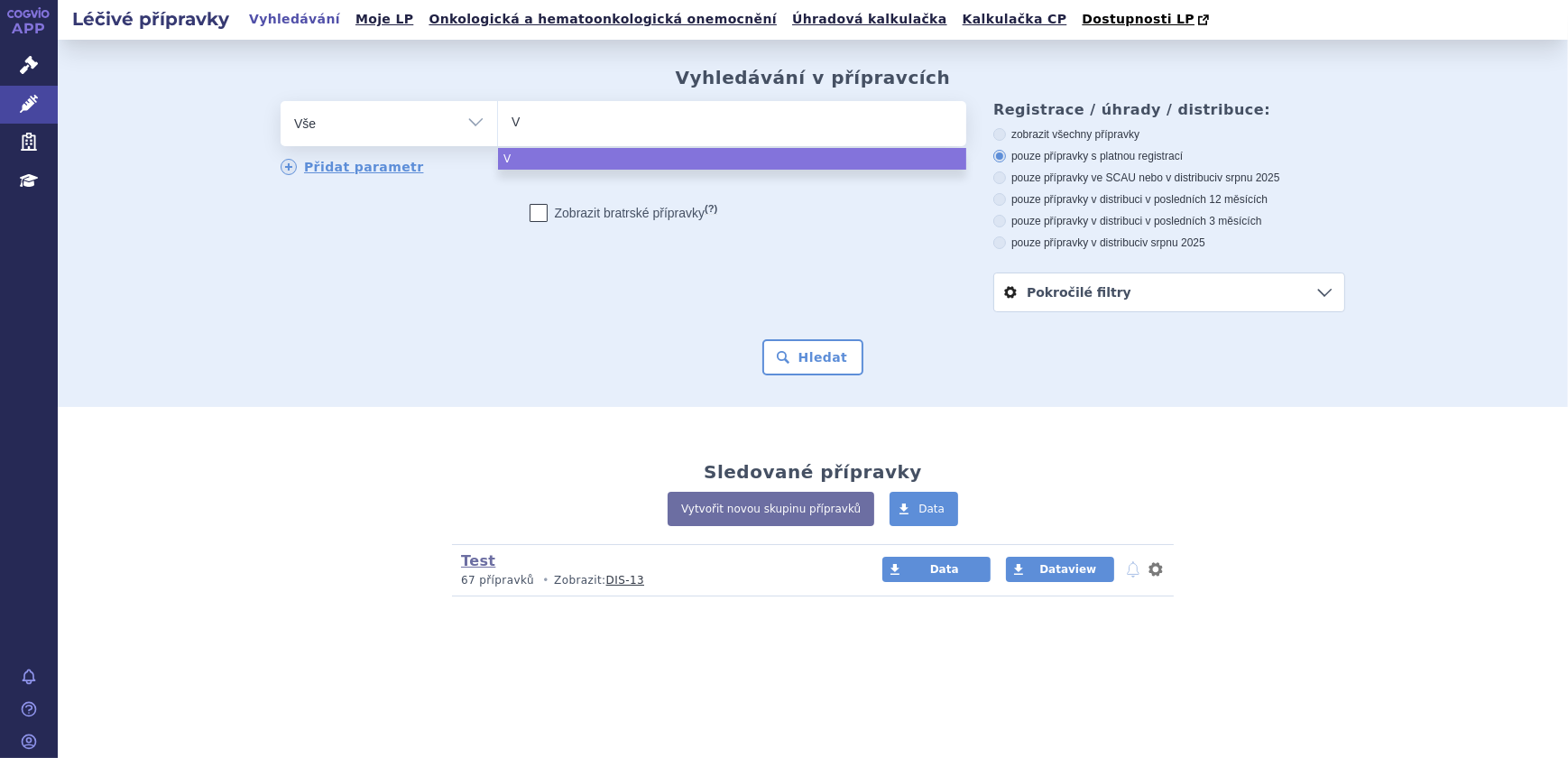
type input "VA"
type input "VAN"
type input "VANK"
type input "VANKO"
type input "VANKOM"
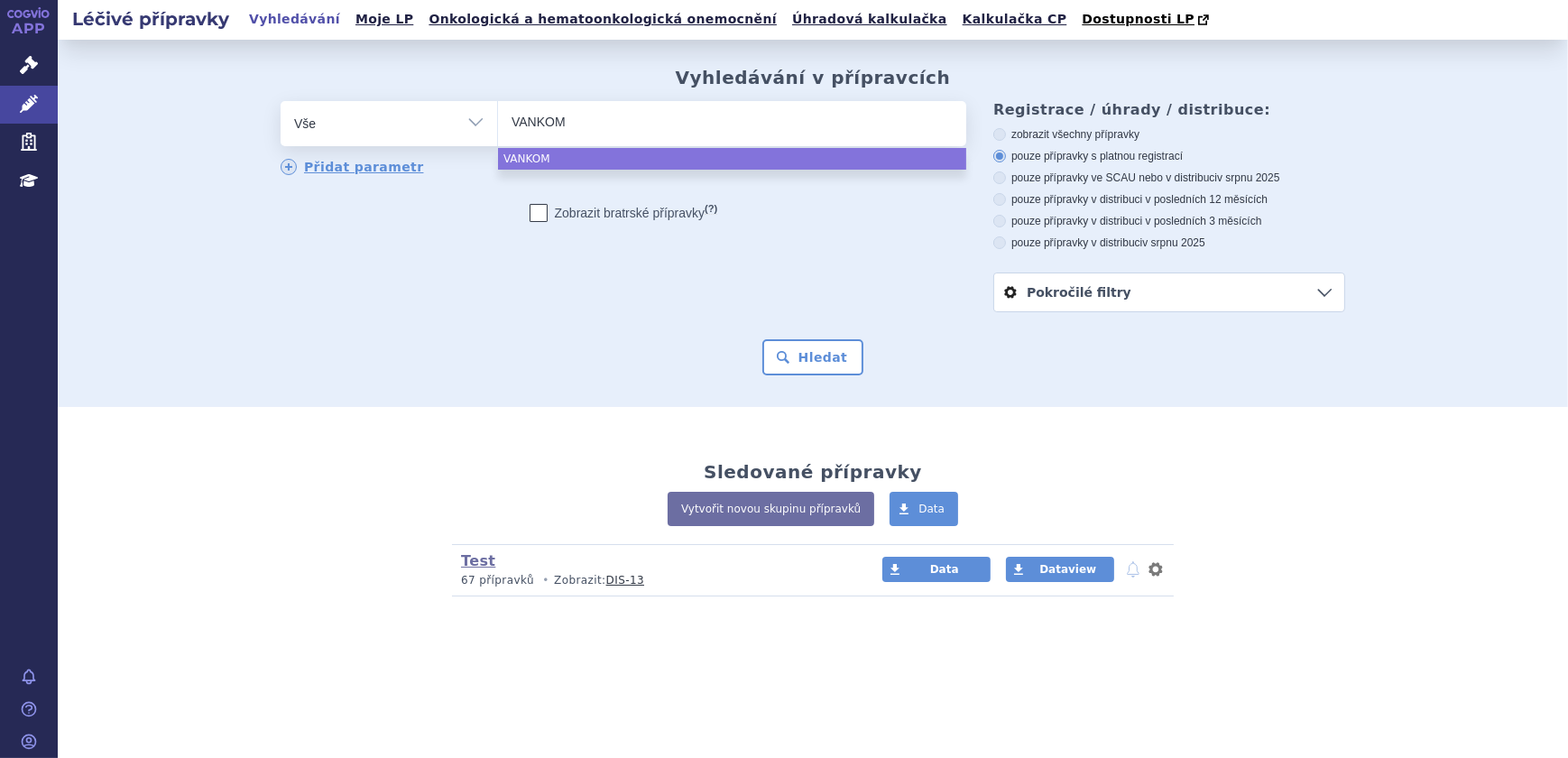
type input "VANKOMY"
type input "VANKOMYC"
type input "VANKOMYCI"
type input "VANKOMYCIN"
type input "VANKOMYCIN V"
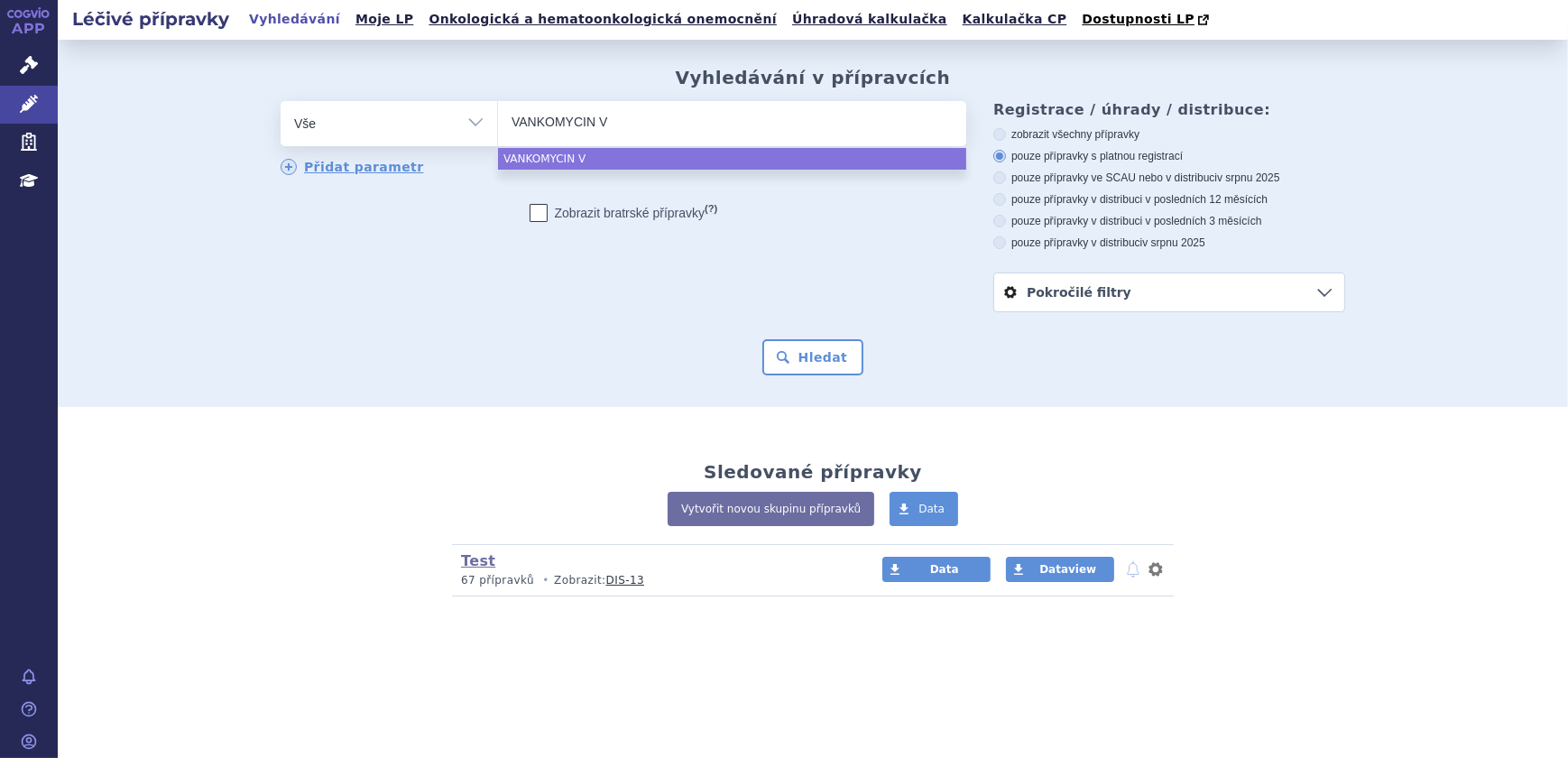
type input "VANKOMYCIN VI"
type input "VANKOMYCIN VIA"
type input "VANKOMYCIN VIAT"
type input "VANKOMYCIN VIATRI"
type input "VANKOMYCIN VIATRIS"
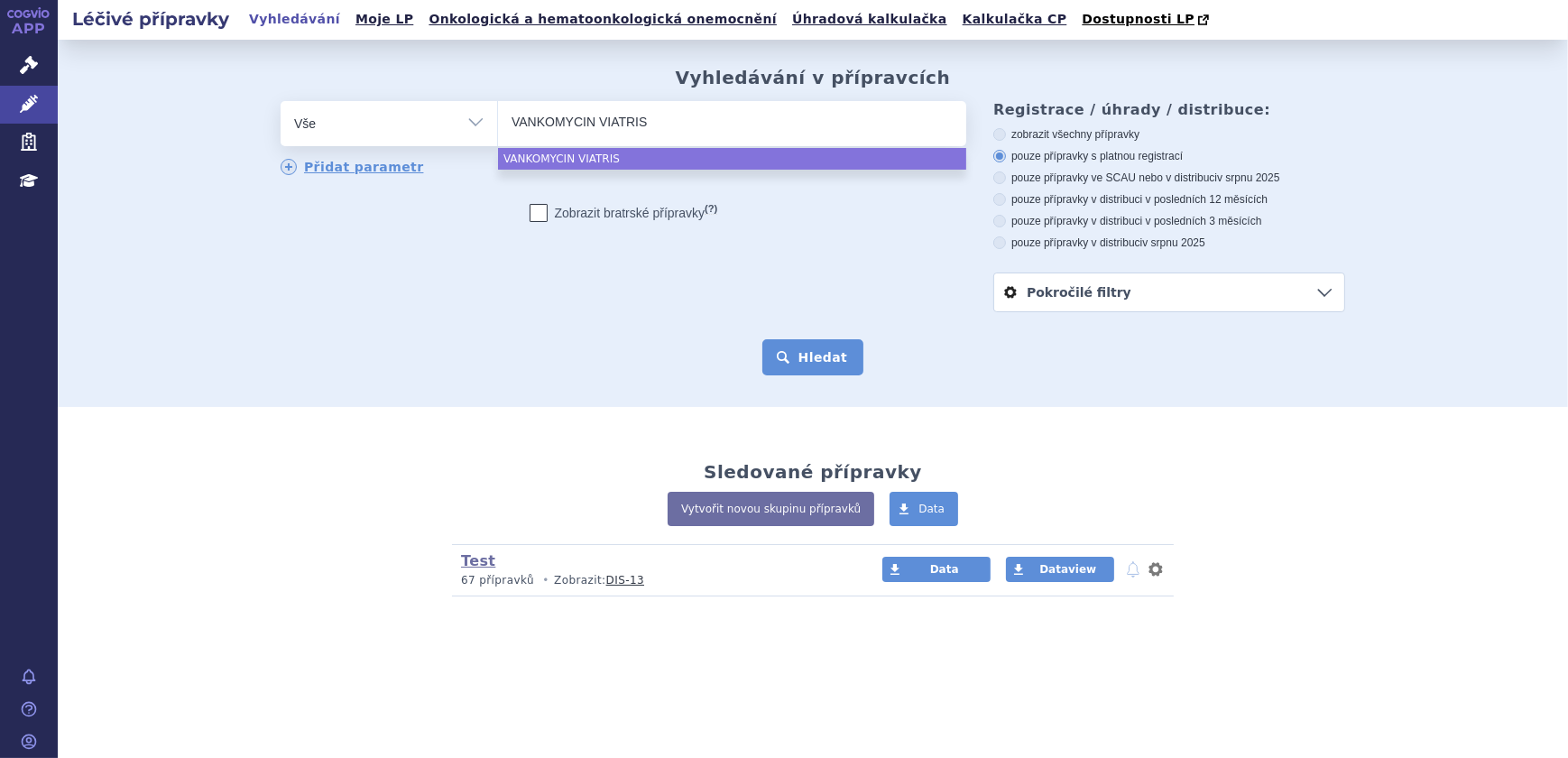
select select "VANKOMYCIN VIATRIS"
click at [822, 343] on button "Hledat" at bounding box center [813, 357] width 102 height 36
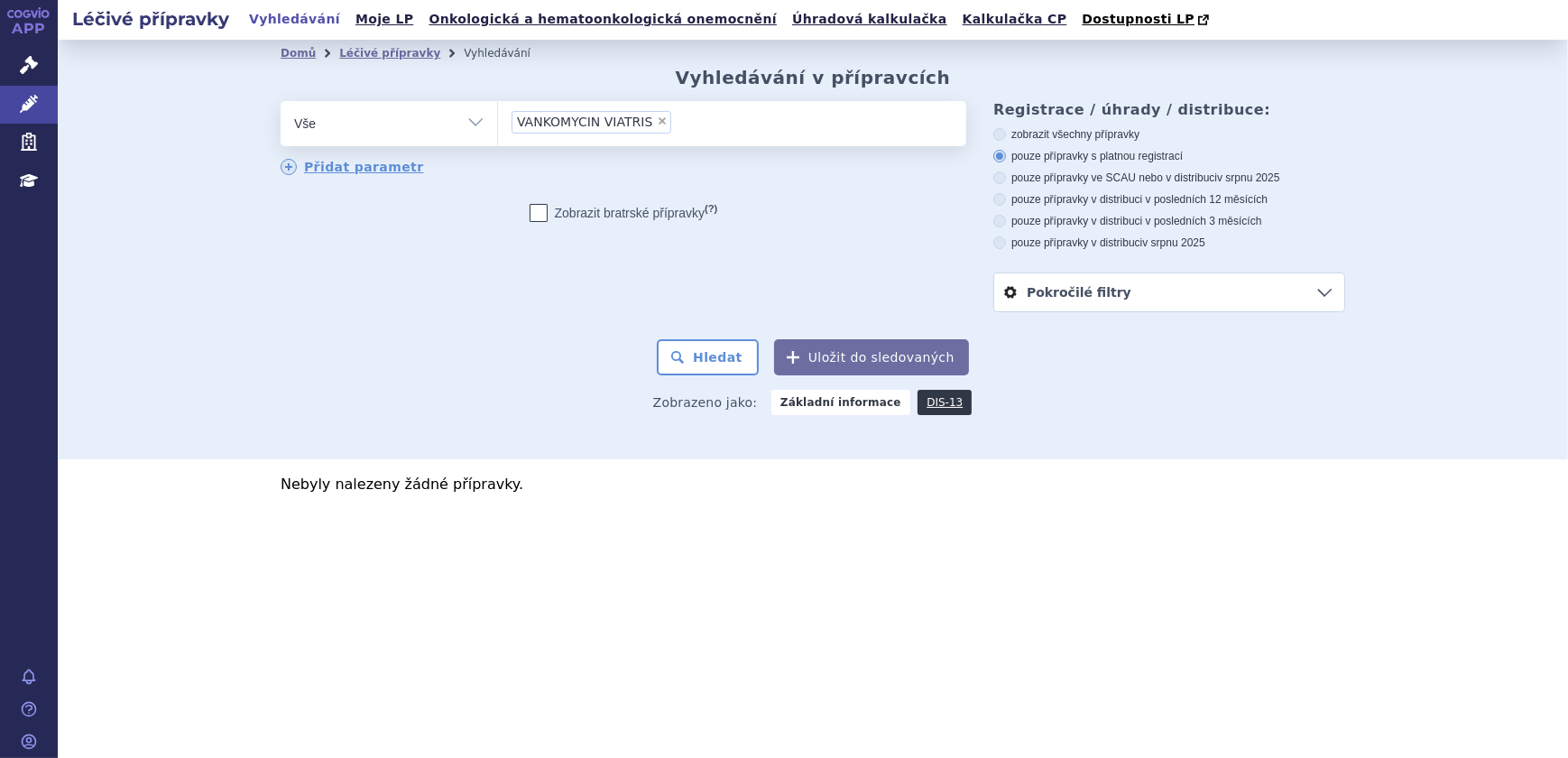
click at [657, 118] on span "×" at bounding box center [662, 121] width 11 height 11
click at [498, 118] on select "VANKOMYCIN VIATRIS" at bounding box center [497, 123] width 1 height 46
select select
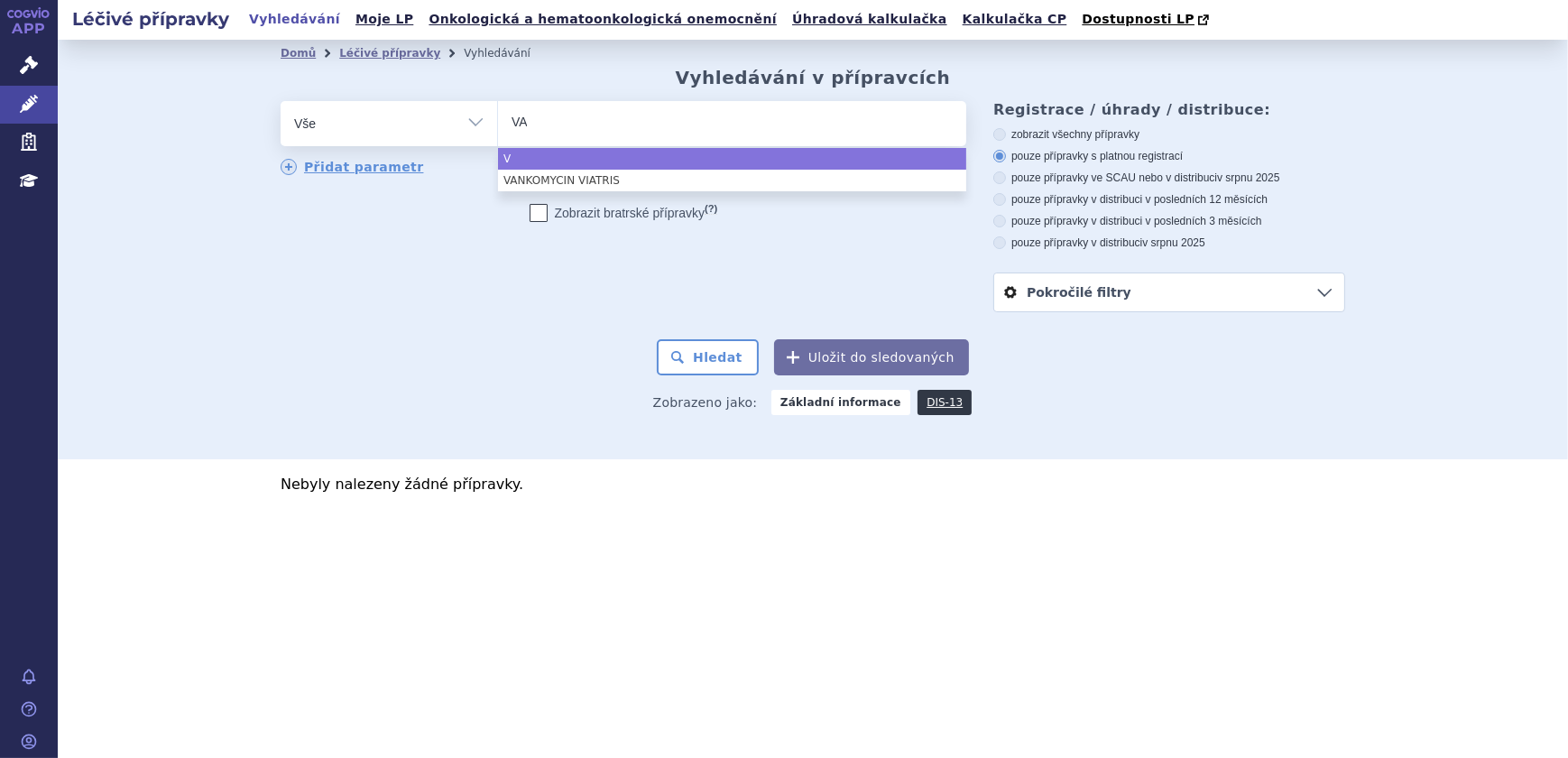
type input "VAN"
type input "VANC"
type input "VANCO"
type input "VANCOM"
type input "VANCOMY"
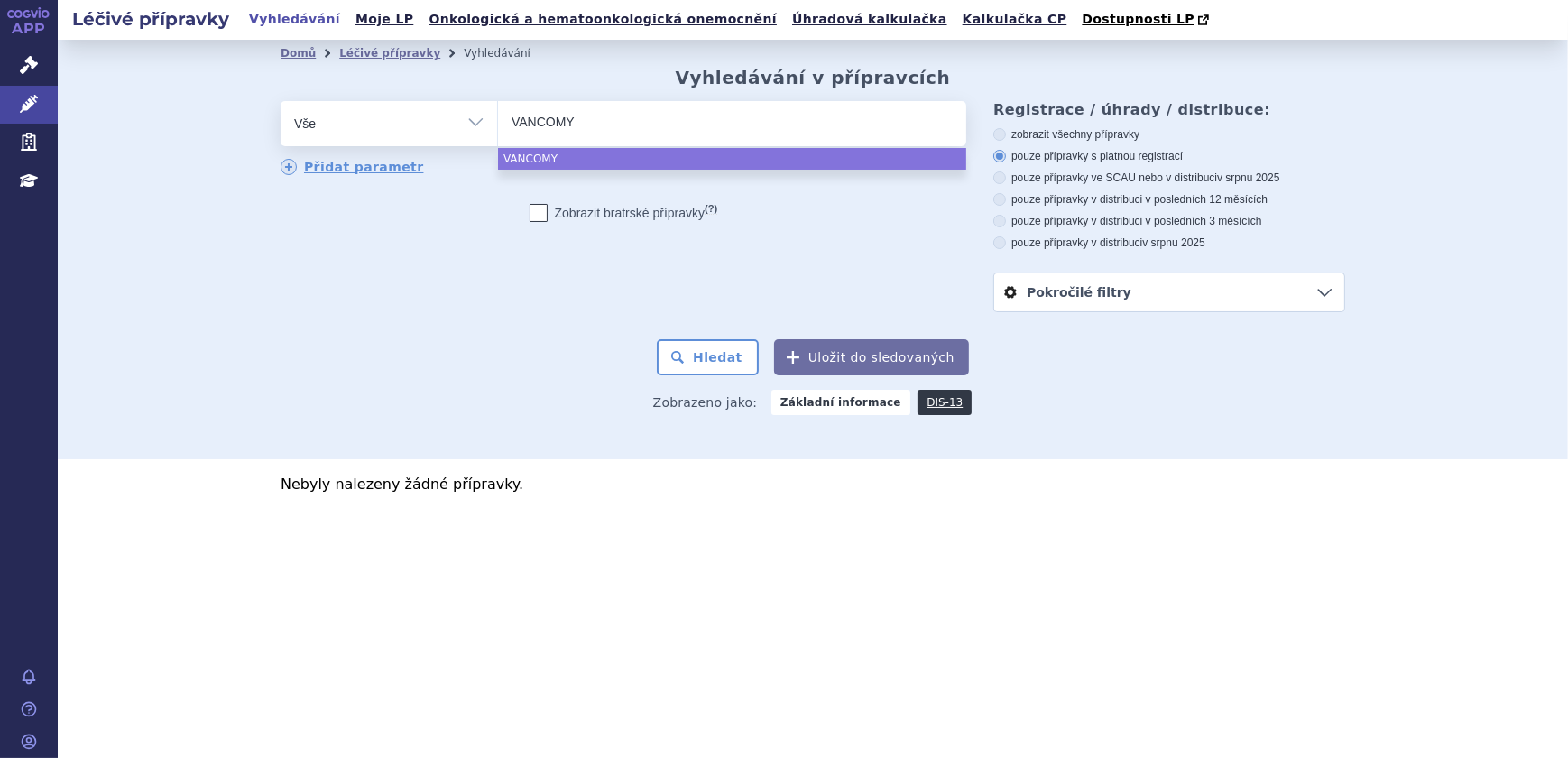
type input "VANCOMYC"
type input "VANCOMYCI"
type input "[MEDICAL_DATA]"
type input "[MEDICAL_DATA] V"
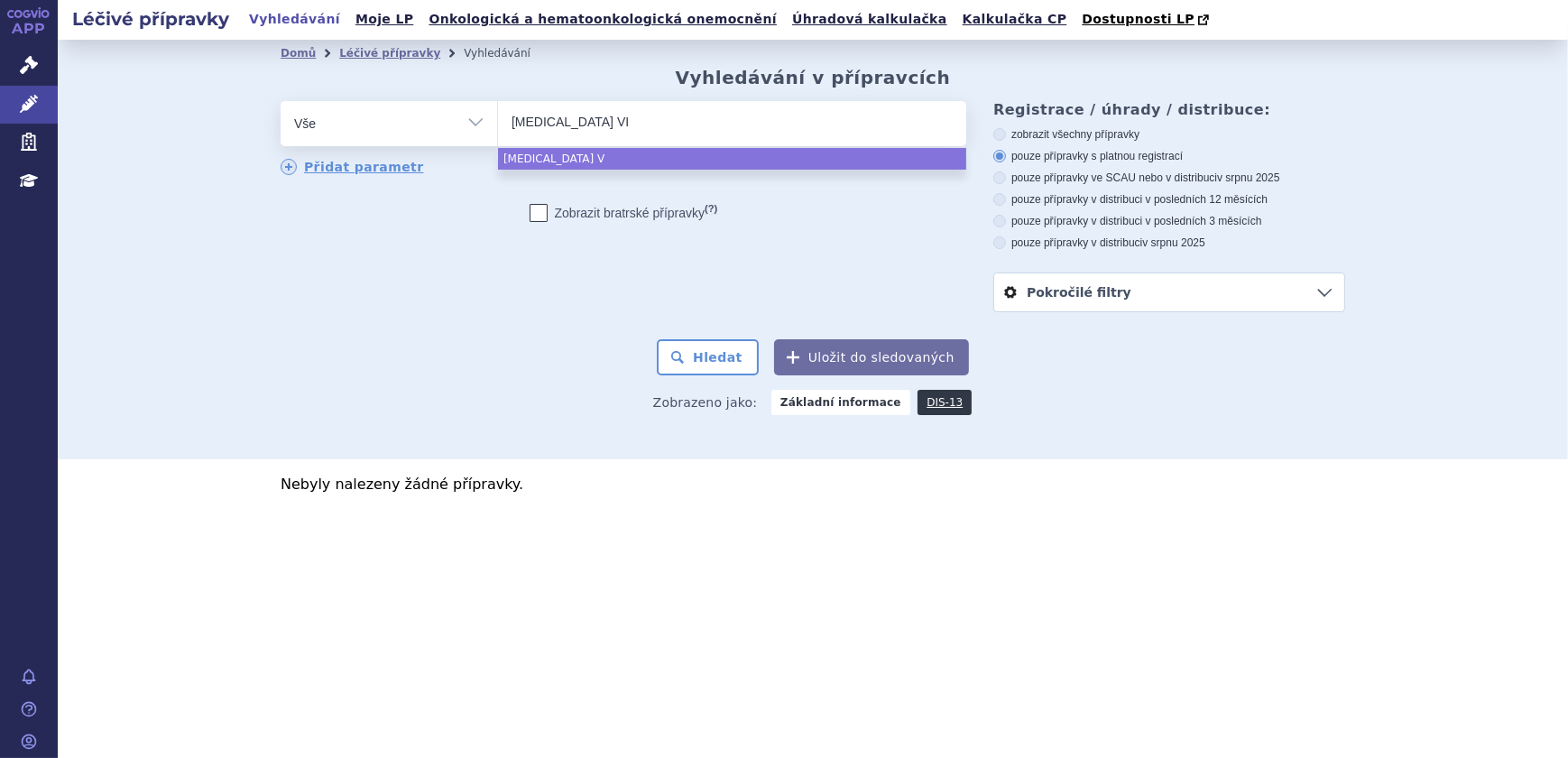
type input "[MEDICAL_DATA] VIA"
type input "[MEDICAL_DATA] VIATR"
type input "[MEDICAL_DATA] VIATRIS"
select select "[MEDICAL_DATA] VIATRIS"
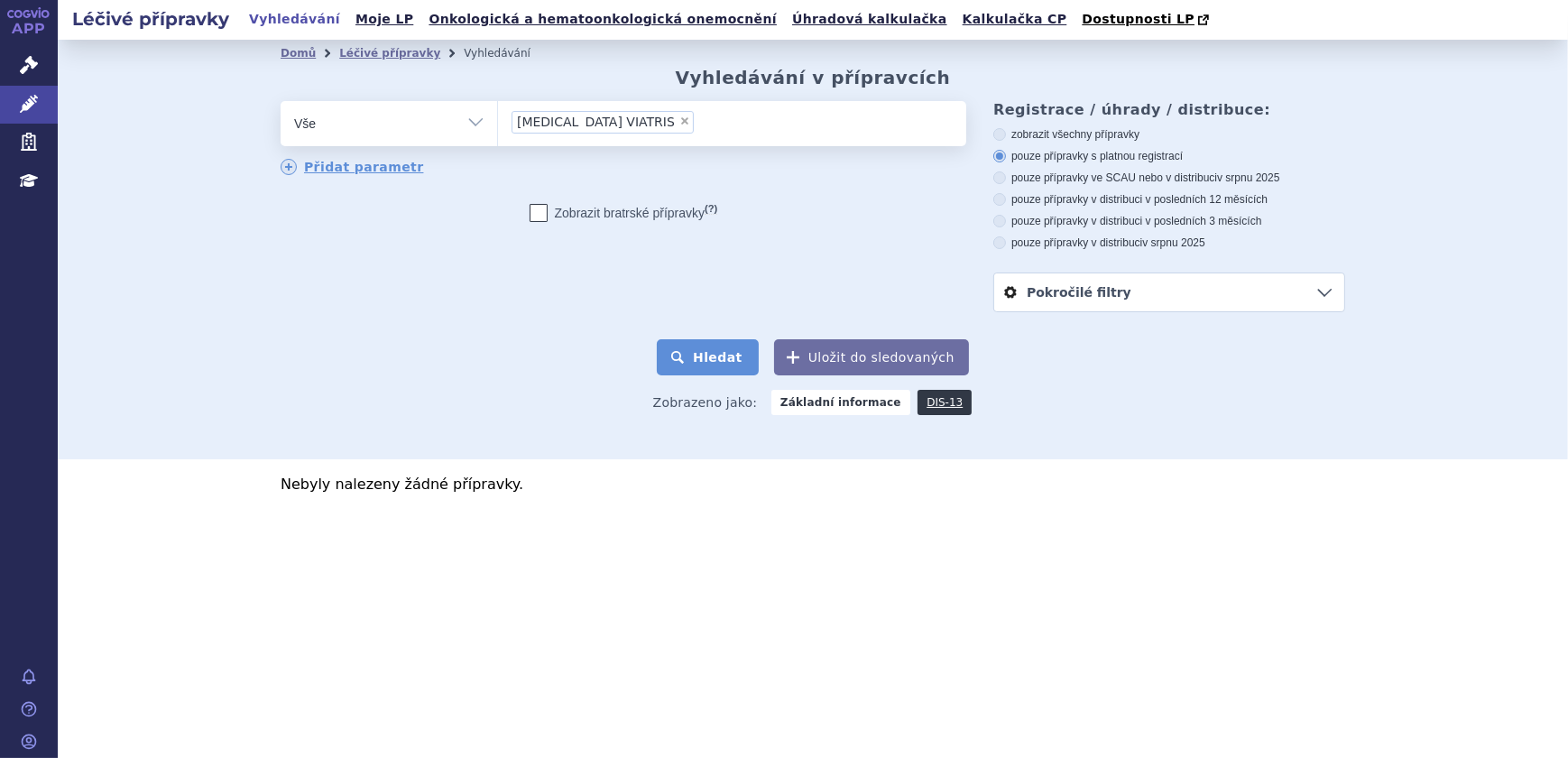
click at [740, 355] on button "Hledat" at bounding box center [708, 357] width 102 height 36
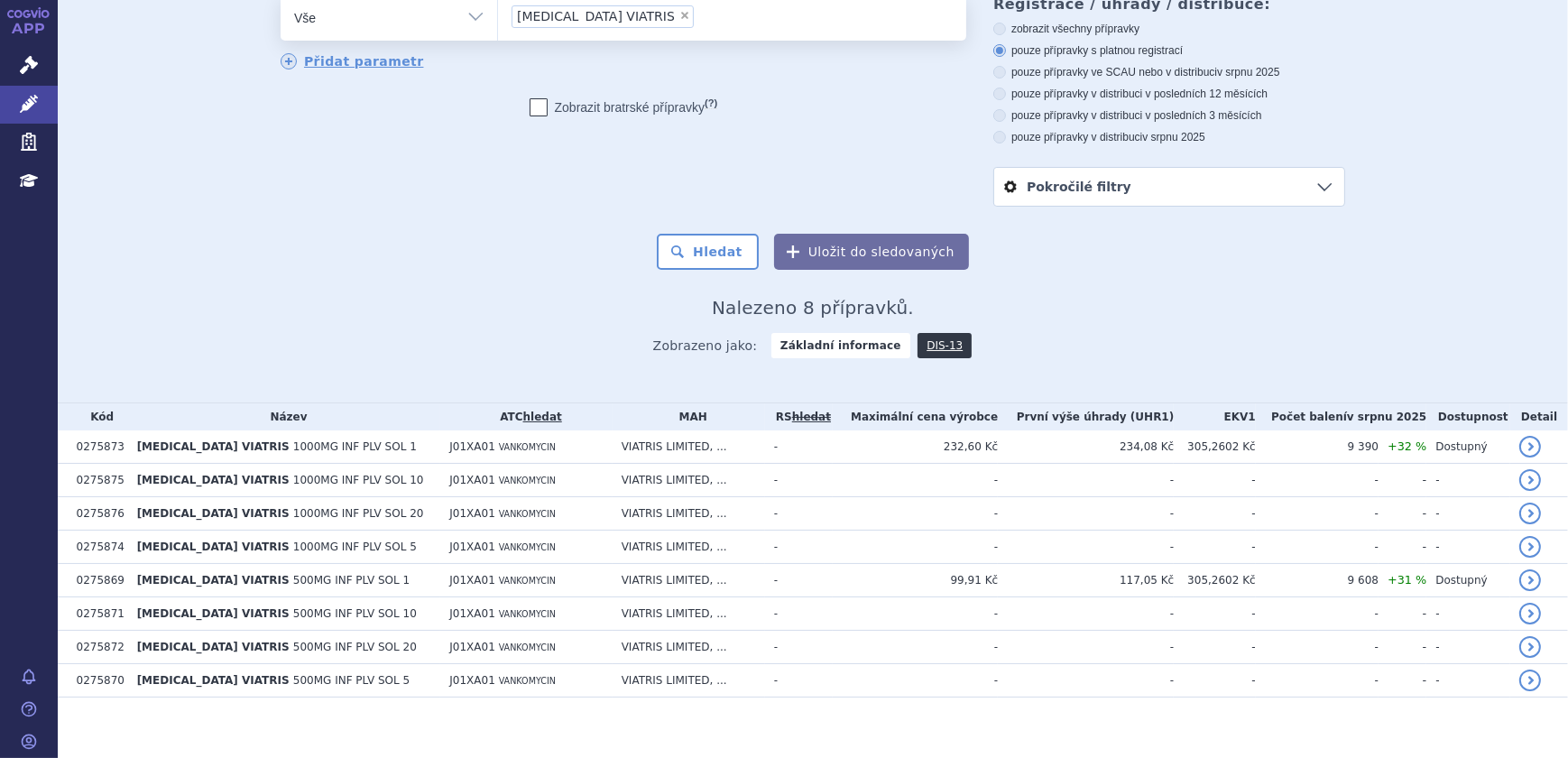
scroll to position [117, 0]
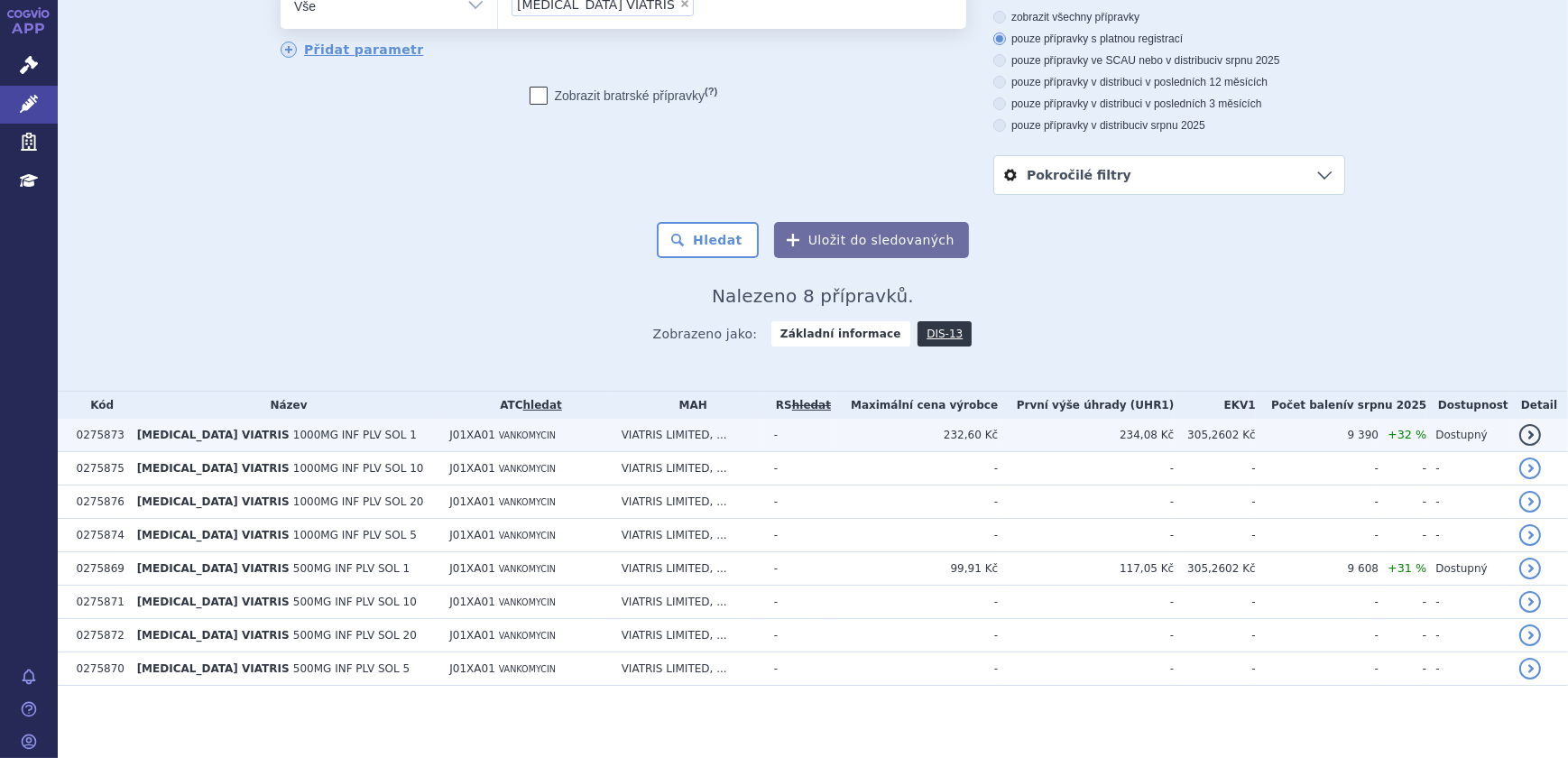
click at [470, 430] on td "J01XA01 VANKOMYCIN" at bounding box center [525, 435] width 171 height 34
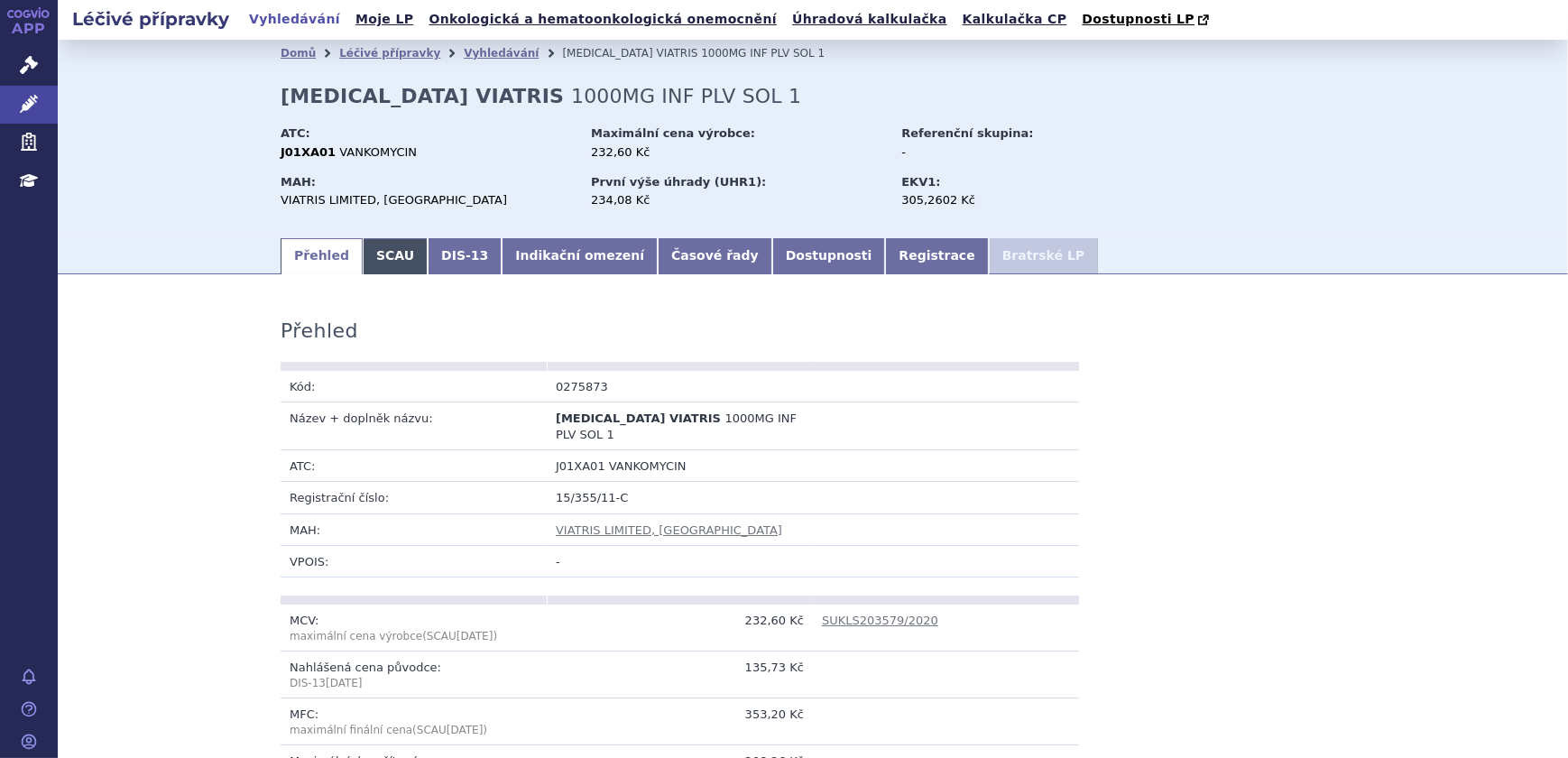
click at [363, 246] on link "SCAU" at bounding box center [395, 256] width 65 height 36
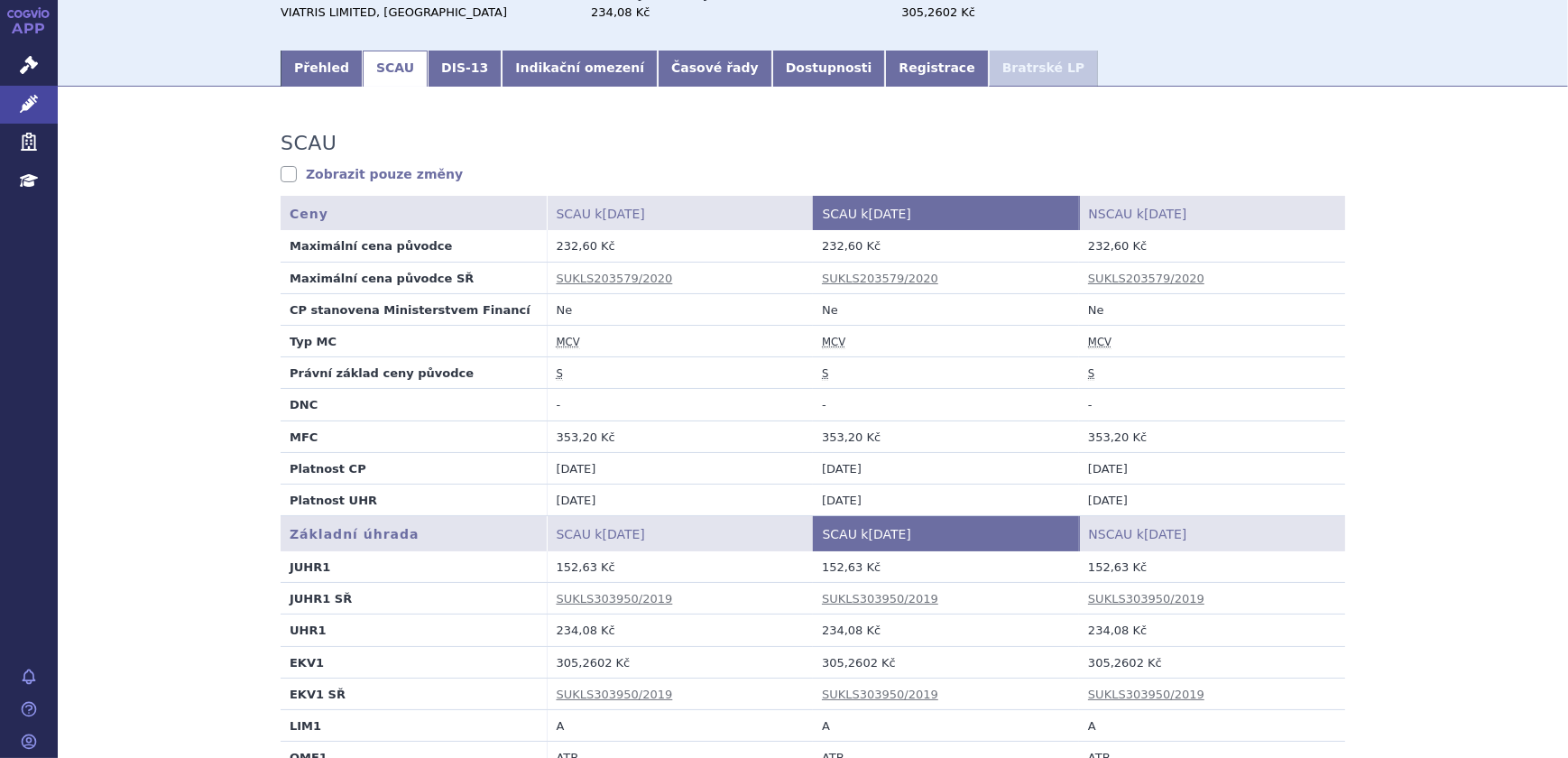
scroll to position [81, 0]
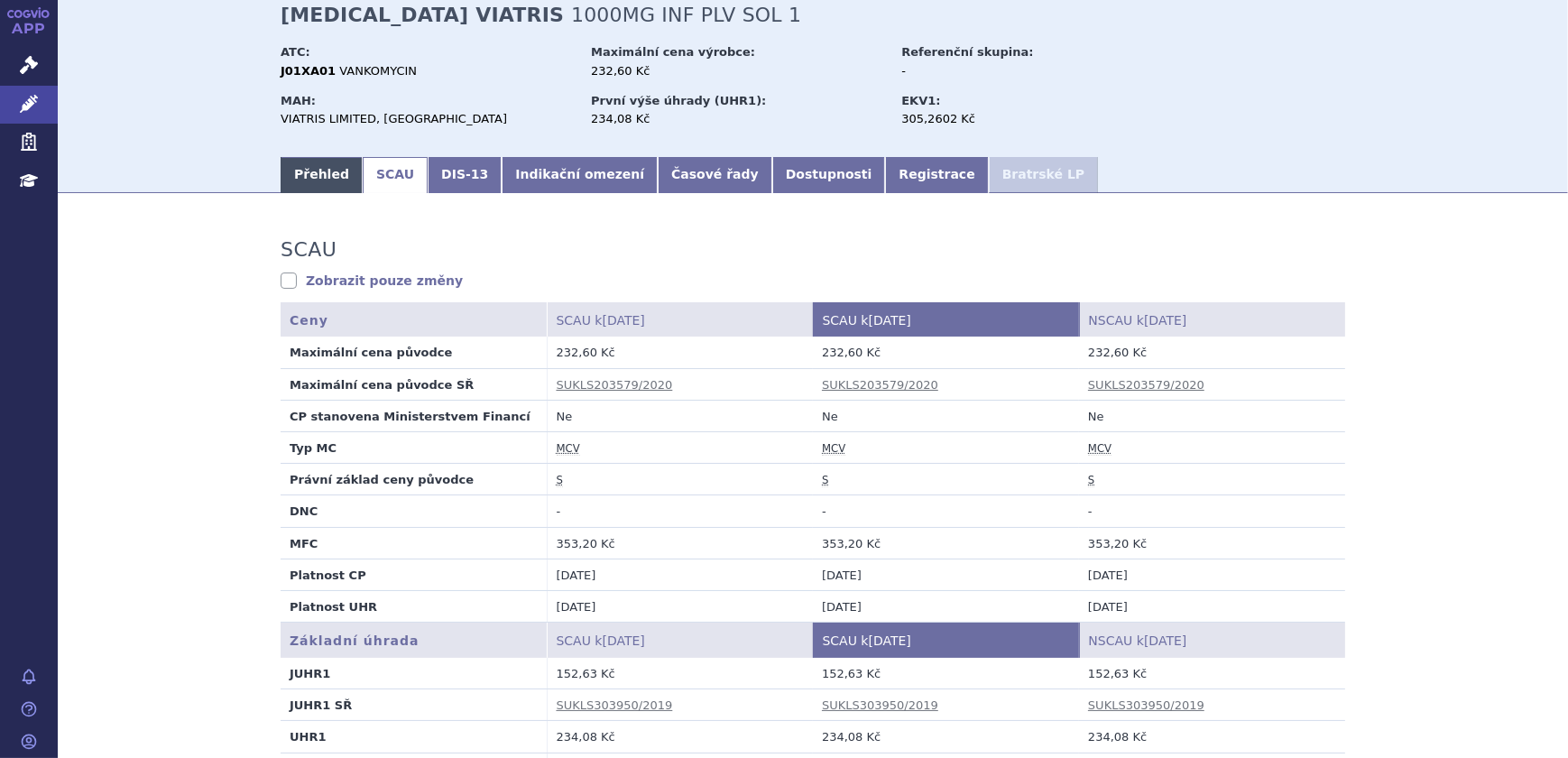
click at [303, 183] on link "Přehled" at bounding box center [321, 174] width 82 height 36
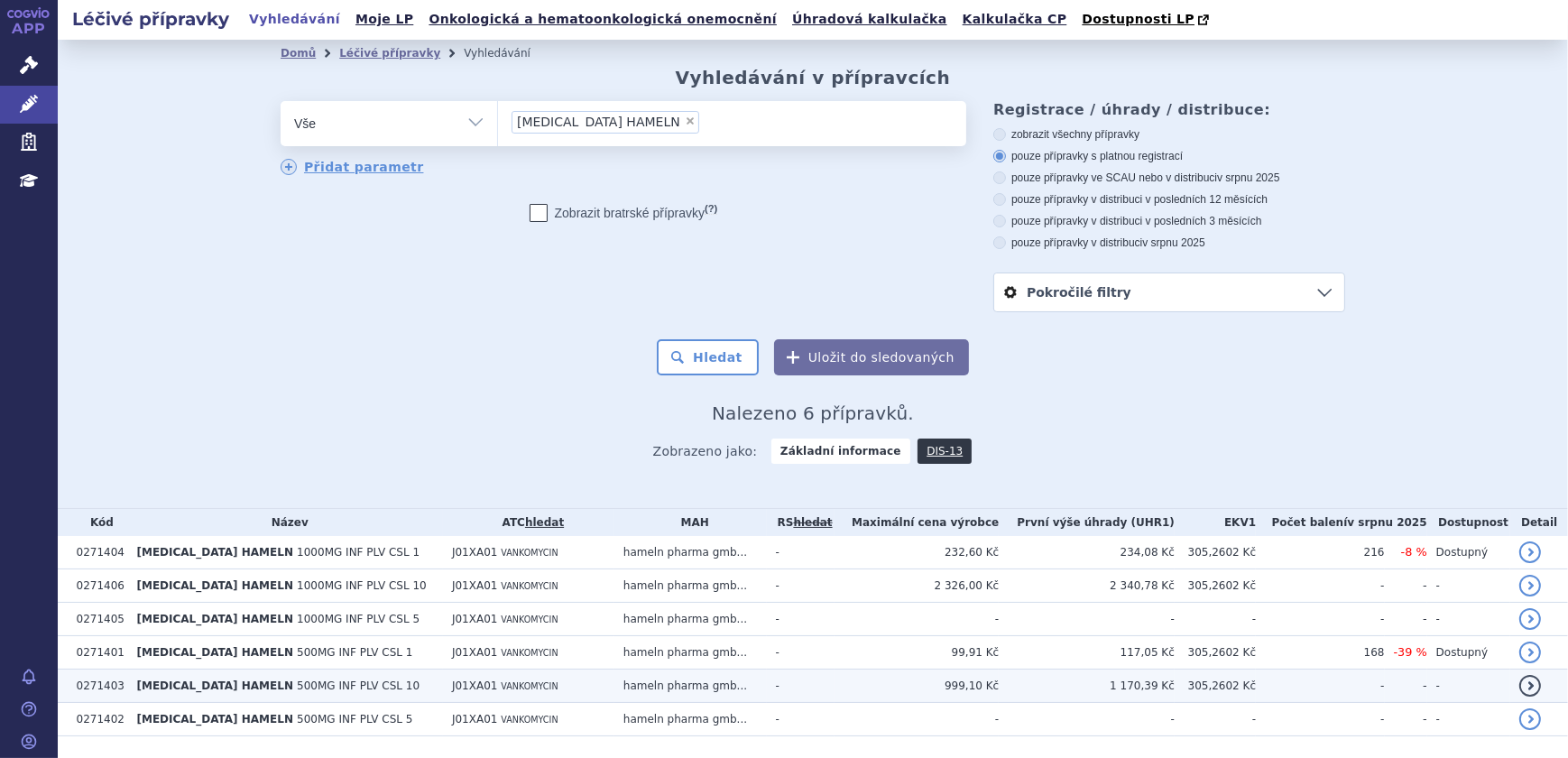
scroll to position [52, 0]
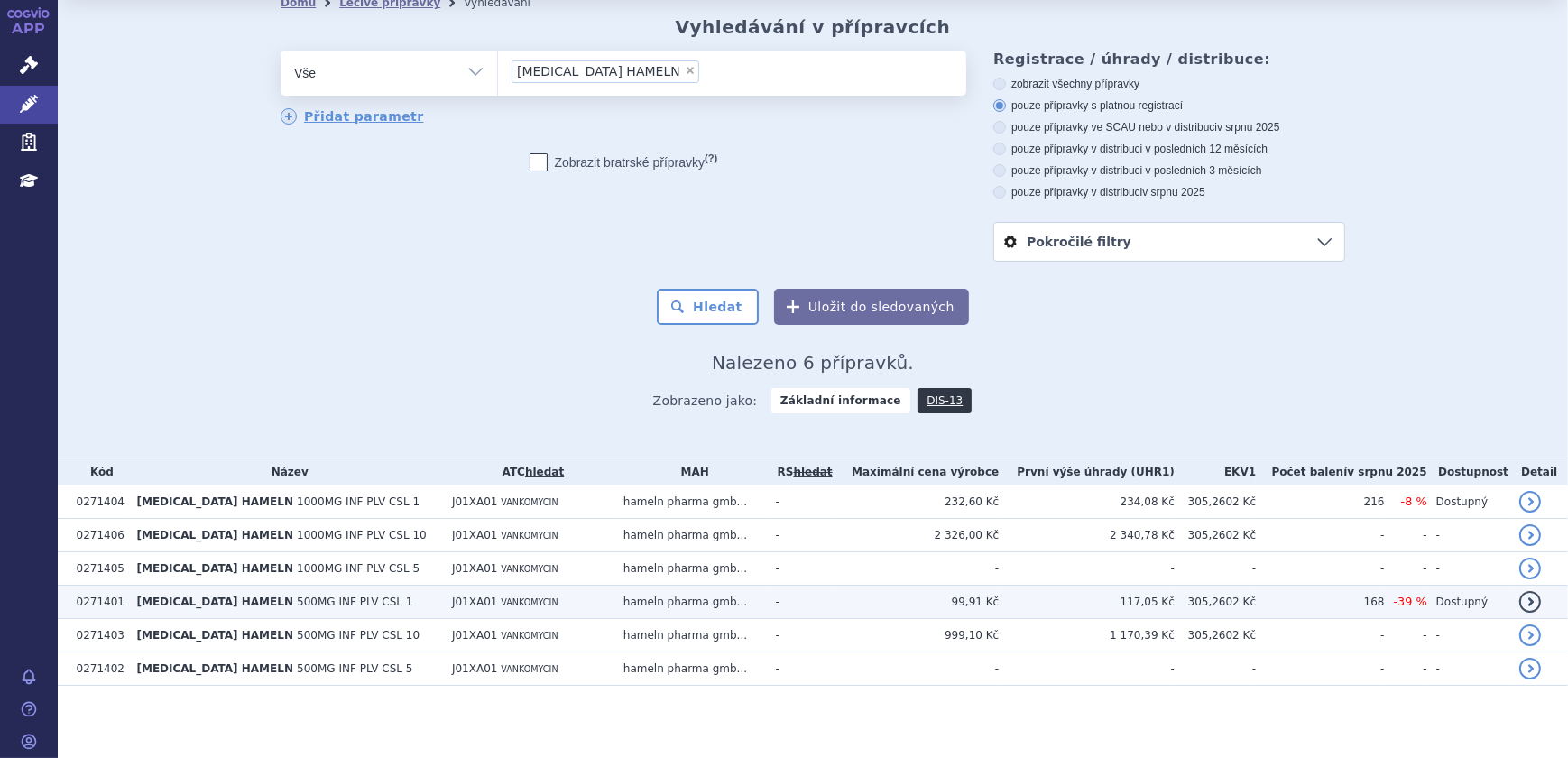
click at [974, 606] on td "99,91 Kč" at bounding box center [917, 602] width 166 height 34
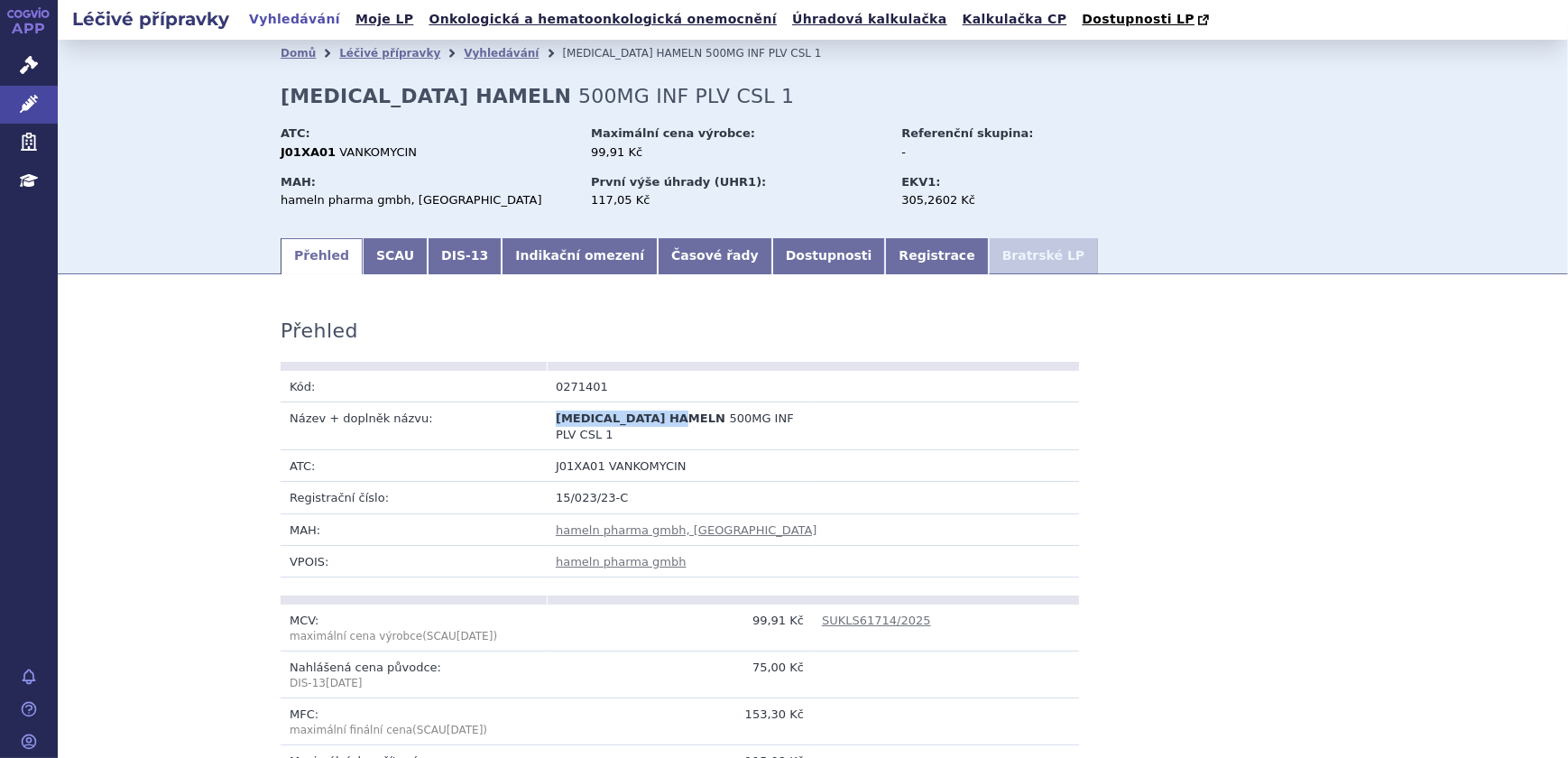
drag, startPoint x: 680, startPoint y: 423, endPoint x: 551, endPoint y: 417, distance: 129.1
click at [556, 417] on span "VANCOMYCIN HAMELN" at bounding box center [640, 418] width 169 height 14
copy span "VANCOMYCIN HAMELN"
drag, startPoint x: 601, startPoint y: 386, endPoint x: 550, endPoint y: 393, distance: 51.5
click at [550, 393] on td "0271401" at bounding box center [680, 386] width 266 height 32
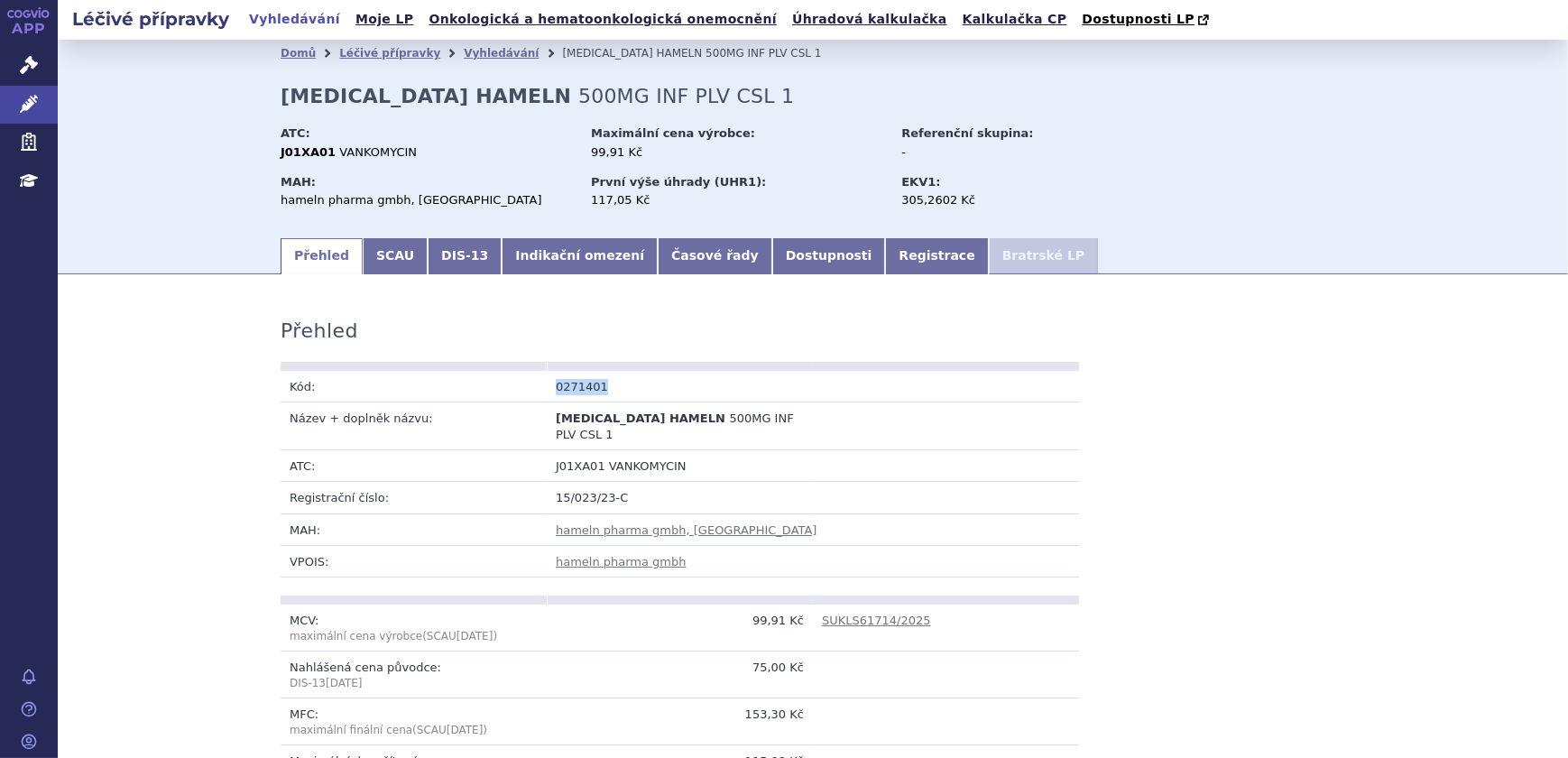
copy td "0271401"
drag, startPoint x: 701, startPoint y: 95, endPoint x: 511, endPoint y: 102, distance: 190.1
click at [511, 102] on div "Domů Léčivé přípravky Vyhledávání VANCOMYCIN HAMELN 500MG INF PLV CSL 1 VANCOMY…" at bounding box center [813, 151] width 1137 height 168
copy span "500MG INF PLV CSL 1"
click at [772, 258] on link "Dostupnosti" at bounding box center [829, 256] width 114 height 36
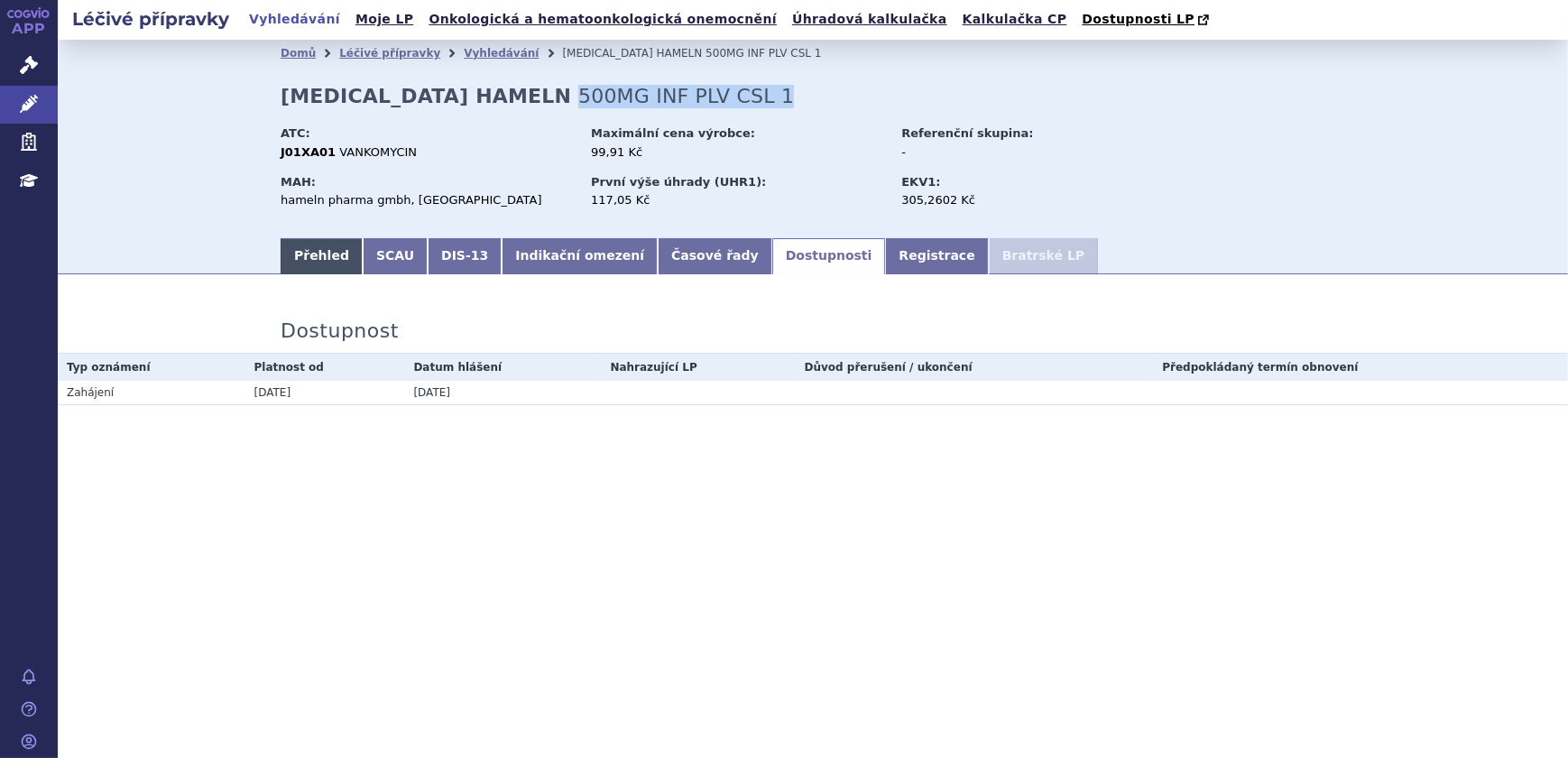
click at [313, 258] on link "Přehled" at bounding box center [321, 256] width 82 height 36
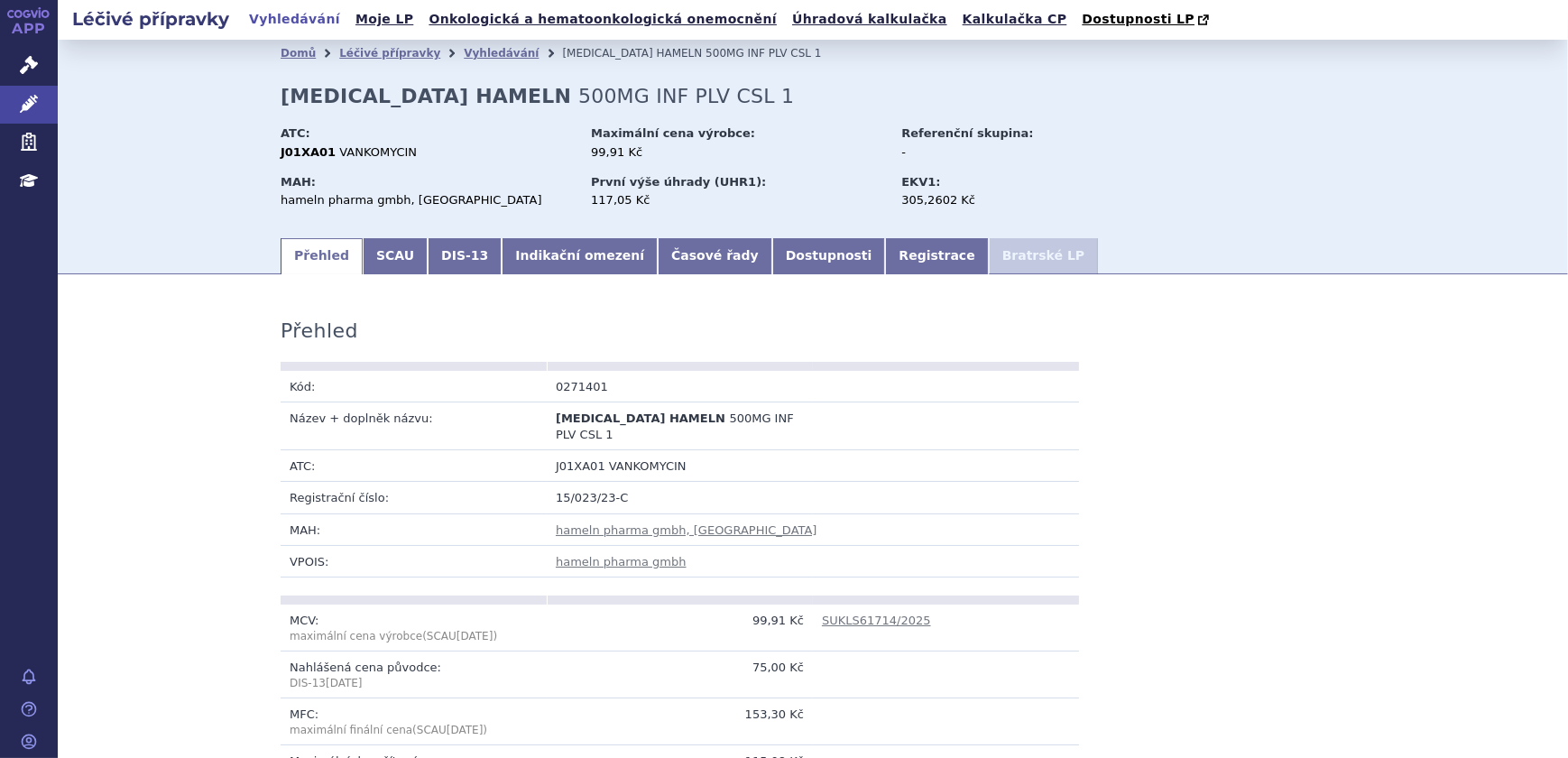
click at [573, 181] on div "MAH: hameln pharma gmbh, Hameln" at bounding box center [433, 193] width 306 height 48
click at [1081, 17] on span "Dostupnosti LP" at bounding box center [1138, 19] width 113 height 15
click at [478, 58] on link "Vyhledávání" at bounding box center [502, 53] width 75 height 13
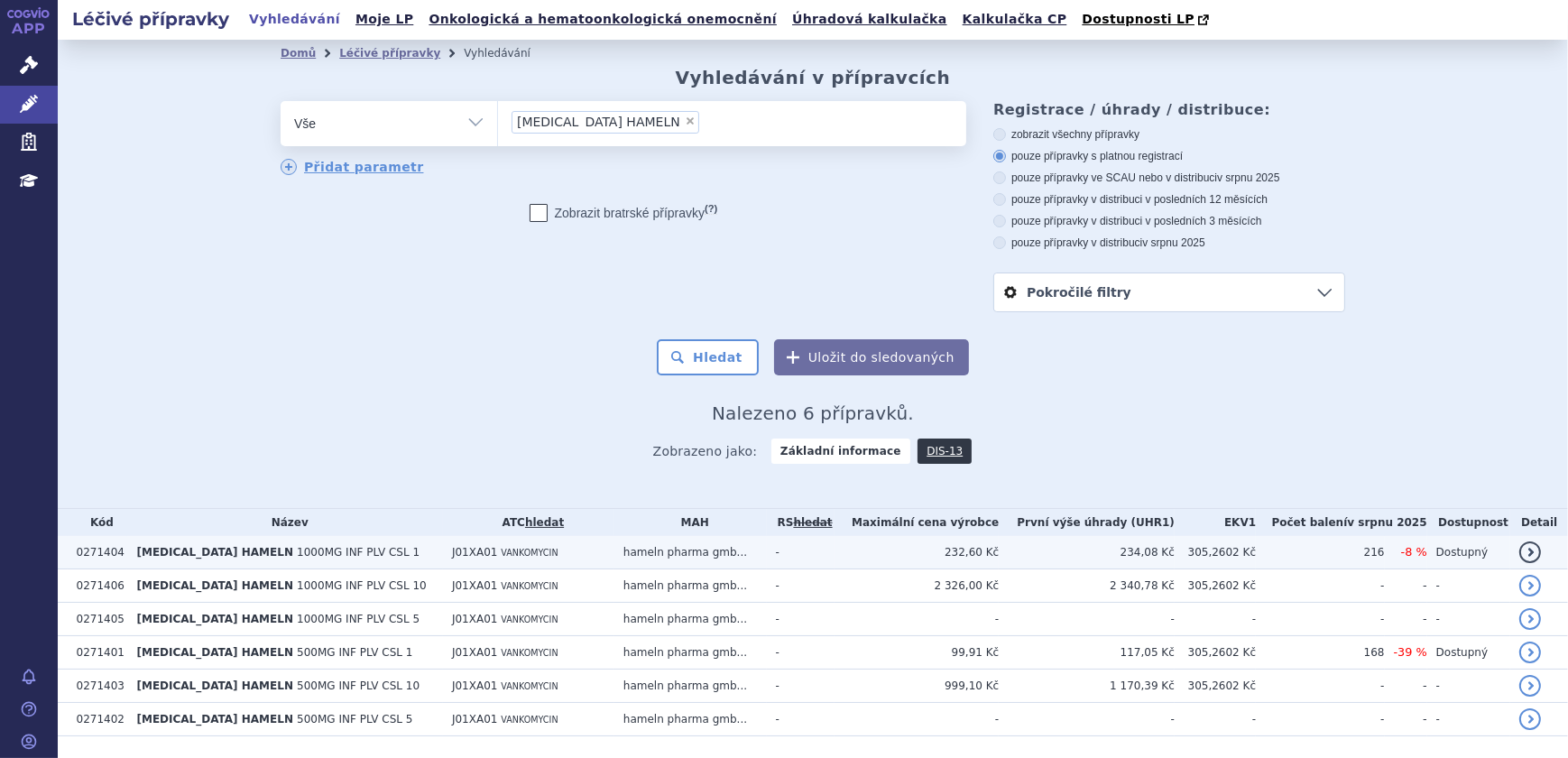
scroll to position [52, 0]
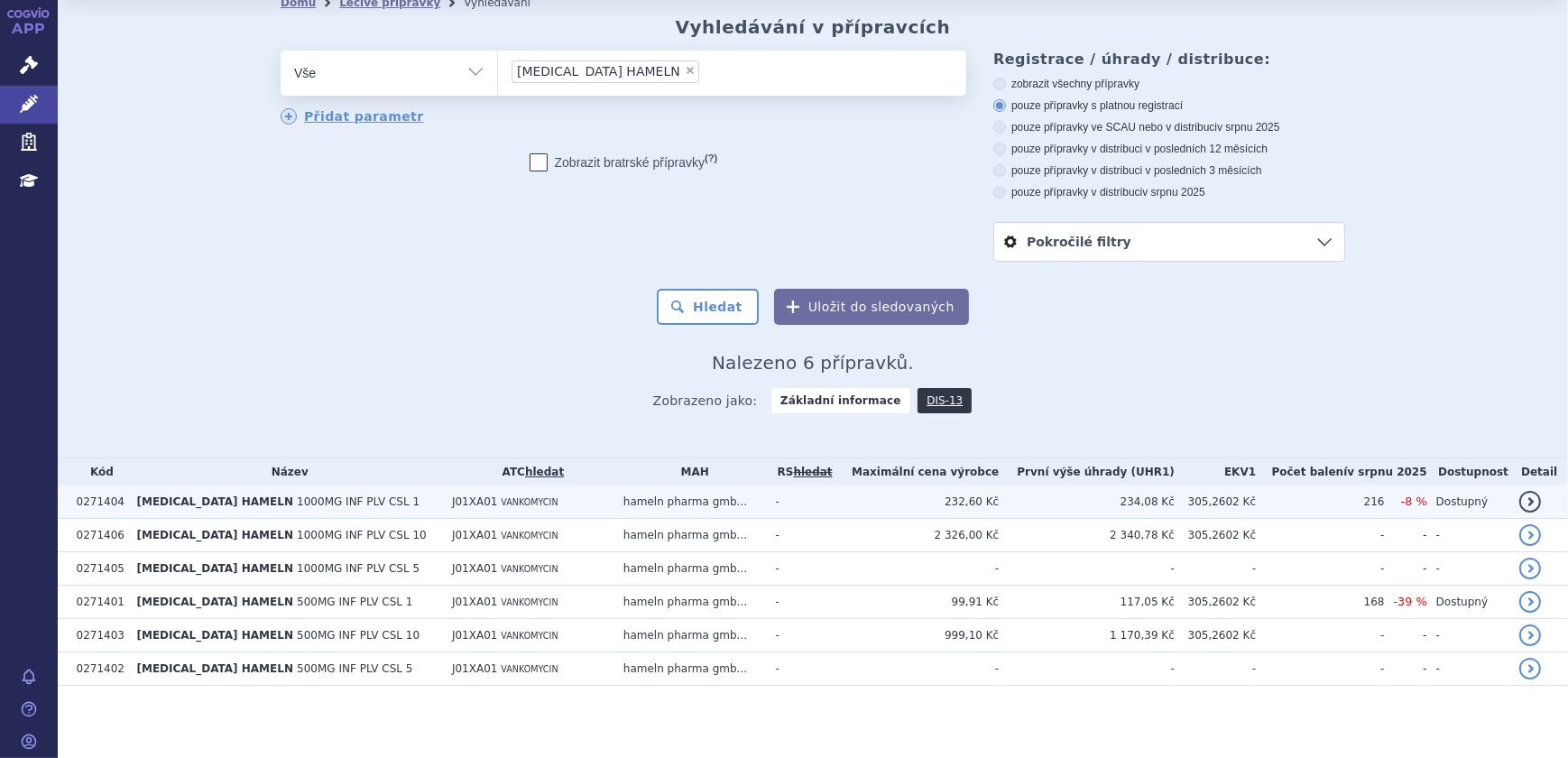
click at [766, 499] on td "hameln pharma gmb..." at bounding box center [691, 502] width 153 height 34
